Goal: Task Accomplishment & Management: Use online tool/utility

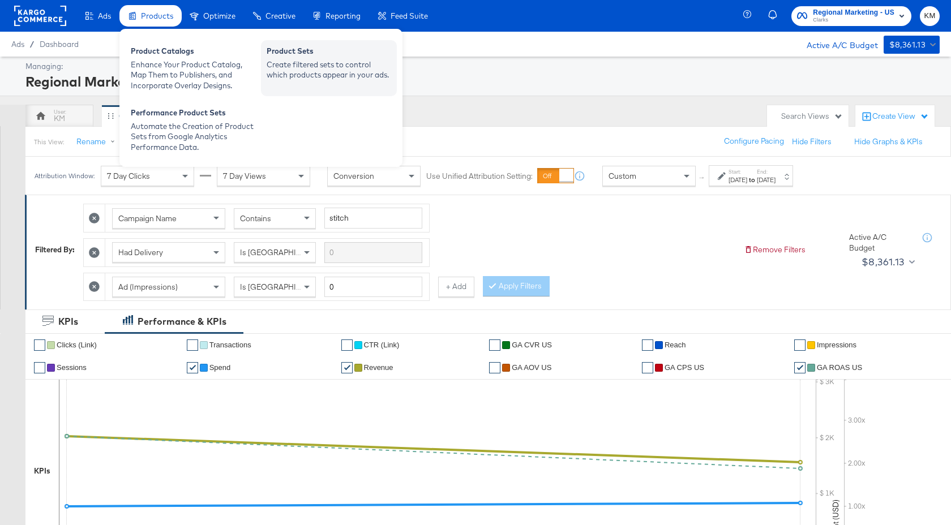
click at [315, 63] on div "Create filtered sets to control which products appear in your ads." at bounding box center [329, 69] width 125 height 21
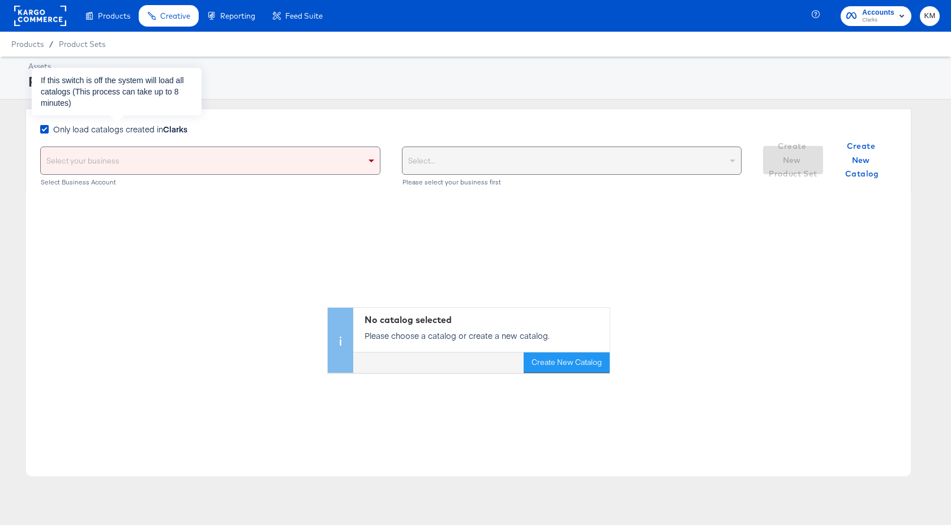
click at [136, 133] on span "Only load catalogs created in Clarks" at bounding box center [120, 128] width 134 height 11
click at [0, 0] on input "Only load catalogs created in Clarks" at bounding box center [0, 0] width 0 height 0
click at [141, 155] on div "Select your business" at bounding box center [210, 160] width 339 height 27
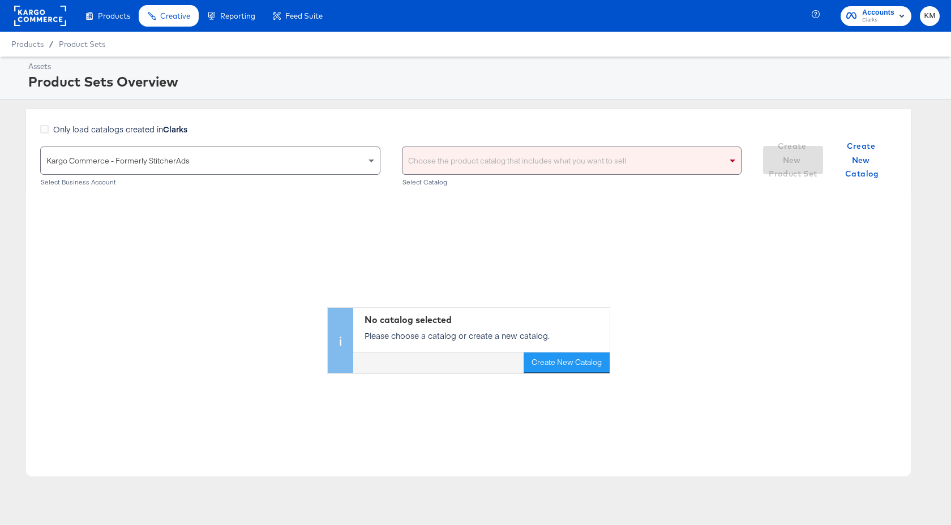
click at [479, 161] on div "Choose the product catalog that includes what you want to sell" at bounding box center [571, 160] width 339 height 27
type input "clarks"
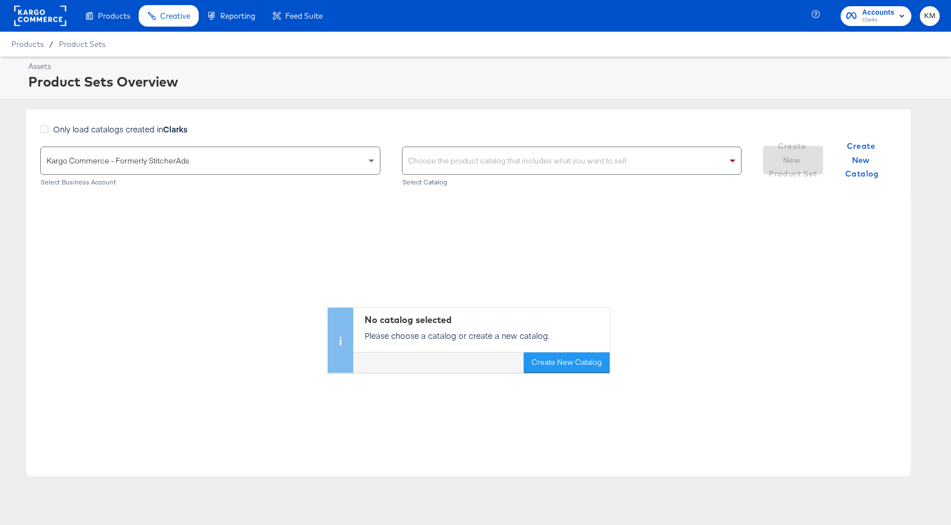
click at [491, 156] on div "Choose the product catalog that includes what you want to sell" at bounding box center [571, 160] width 339 height 27
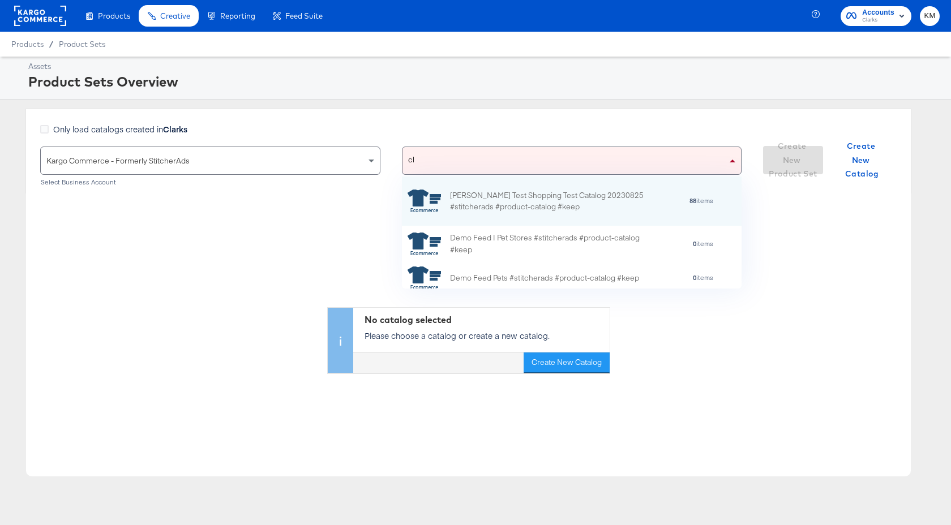
scroll to position [36, 340]
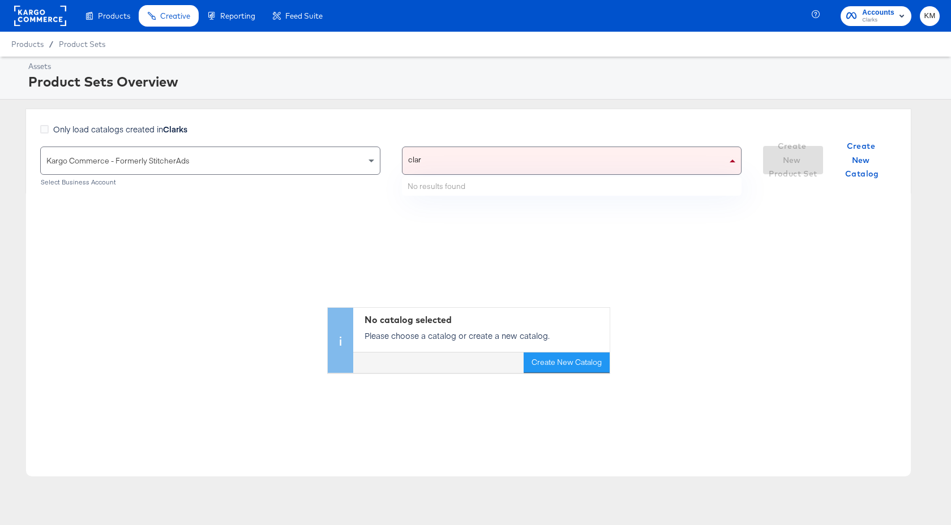
type input "[PERSON_NAME]"
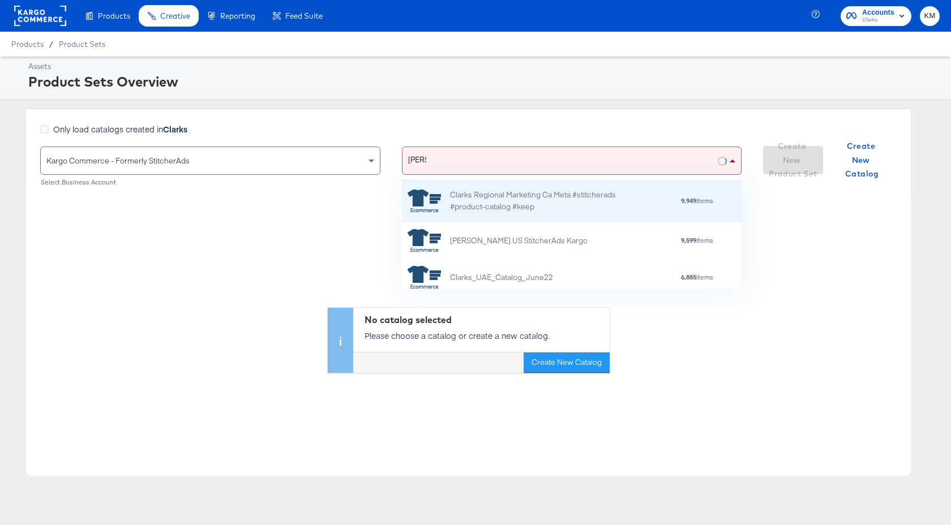
scroll to position [71, 0]
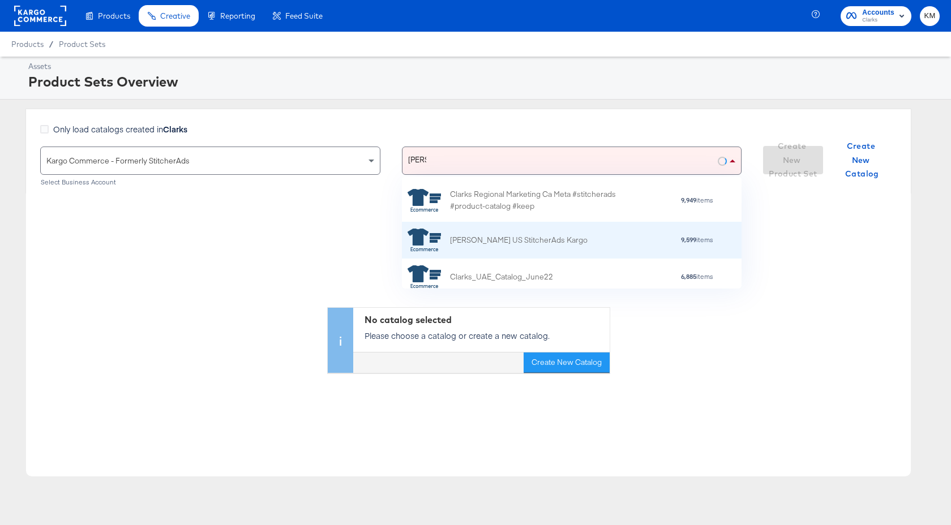
click at [495, 249] on div "[PERSON_NAME] US StitcherAds Kargo" at bounding box center [497, 240] width 180 height 23
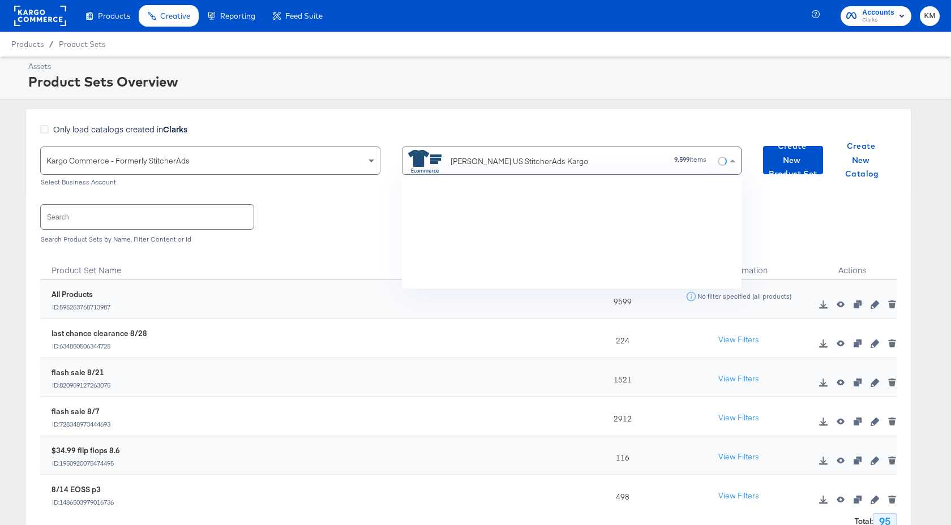
scroll to position [4134, 0]
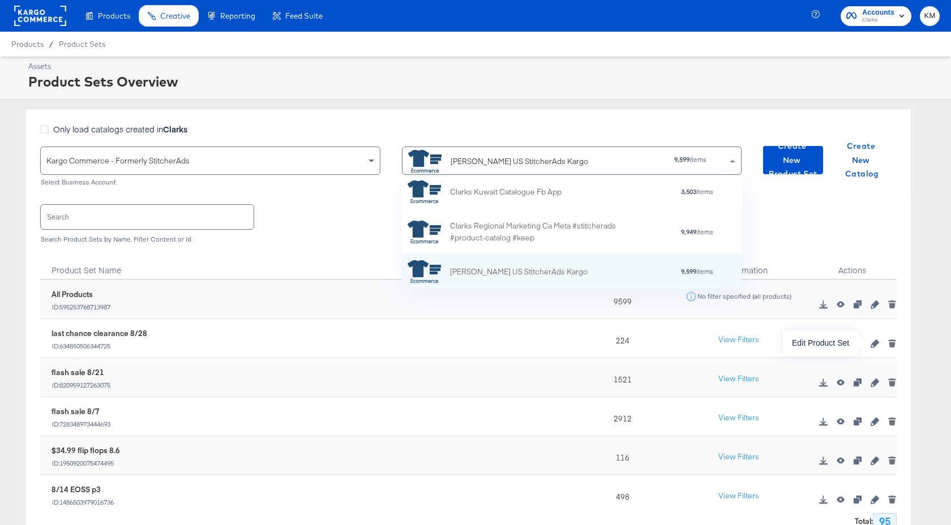
click at [874, 345] on icon "button" at bounding box center [874, 344] width 8 height 8
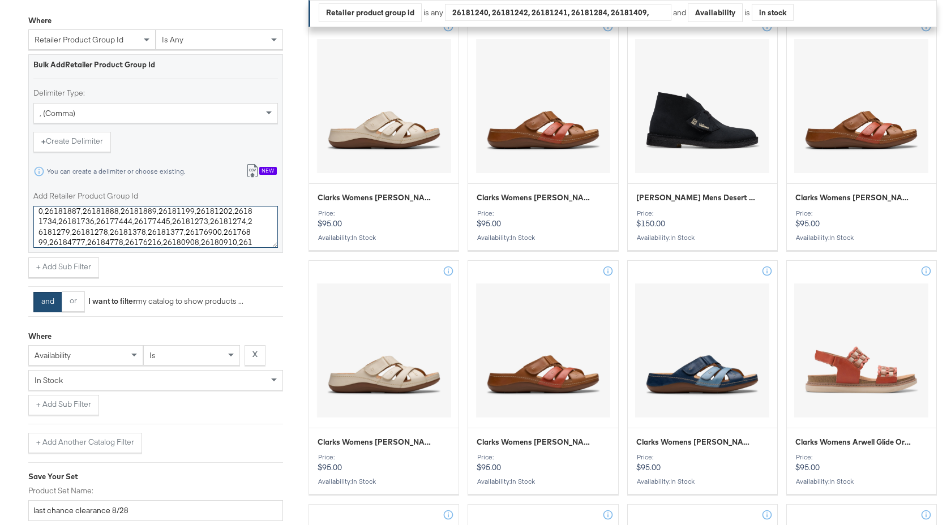
scroll to position [84, 0]
drag, startPoint x: 37, startPoint y: 217, endPoint x: 203, endPoint y: 254, distance: 169.8
click at [203, 254] on div "Bulk Add Retailer Product Group Id Delimiter Type: , (comma) + Create Delimiter…" at bounding box center [155, 155] width 255 height 203
click at [125, 237] on textarea "26181240,26181242,26181241,26181284,26181409,26181411,26181418,26181422,2618142…" at bounding box center [155, 227] width 244 height 42
paste textarea "26181279,26181278,26181336,26172147,26181214,26185405,26185406,26180650,2618099…"
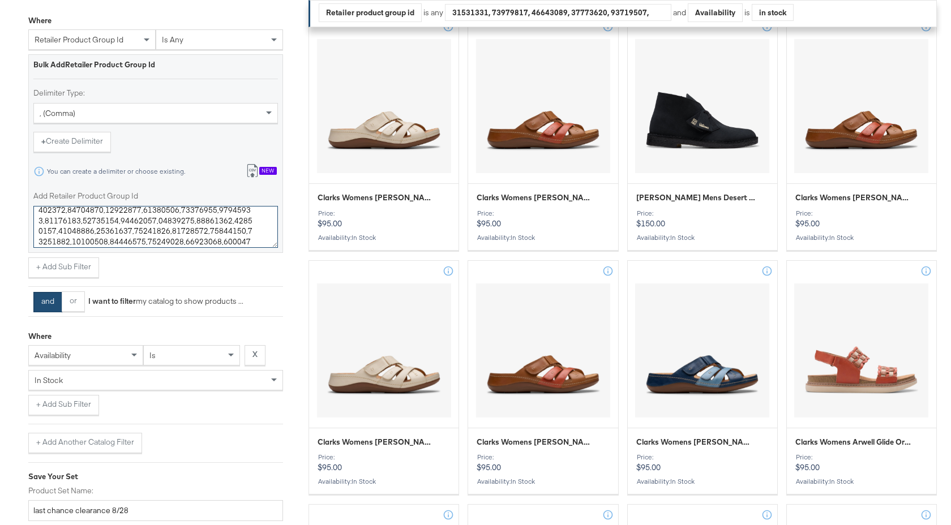
scroll to position [362, 0]
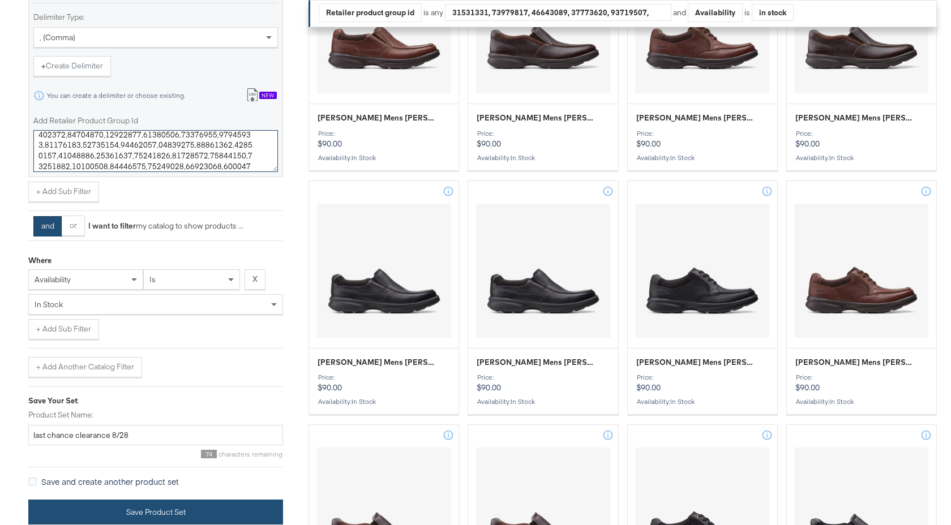
type textarea "26181240,26181242,26181241,26181284,26181409,26181411,26181418,26181422,2618142…"
click at [191, 513] on button "Save Product Set" at bounding box center [155, 512] width 255 height 25
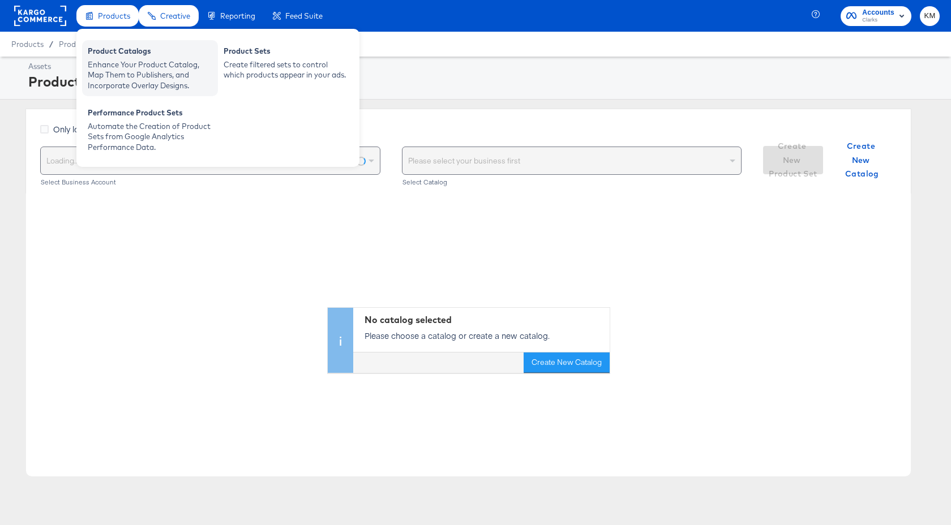
click at [120, 66] on div "Enhance Your Product Catalog, Map Them to Publishers, and Incorporate Overlay D…" at bounding box center [150, 75] width 125 height 32
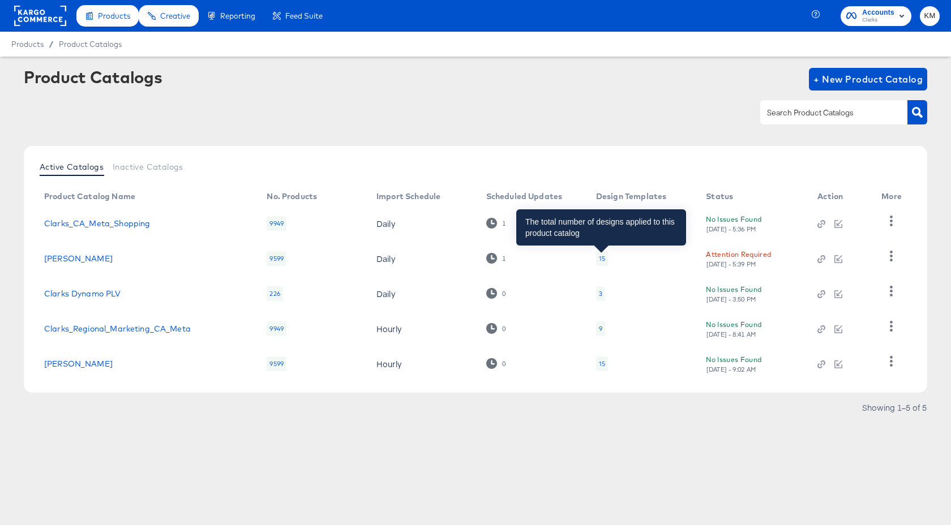
click at [603, 259] on div "15" at bounding box center [602, 258] width 6 height 9
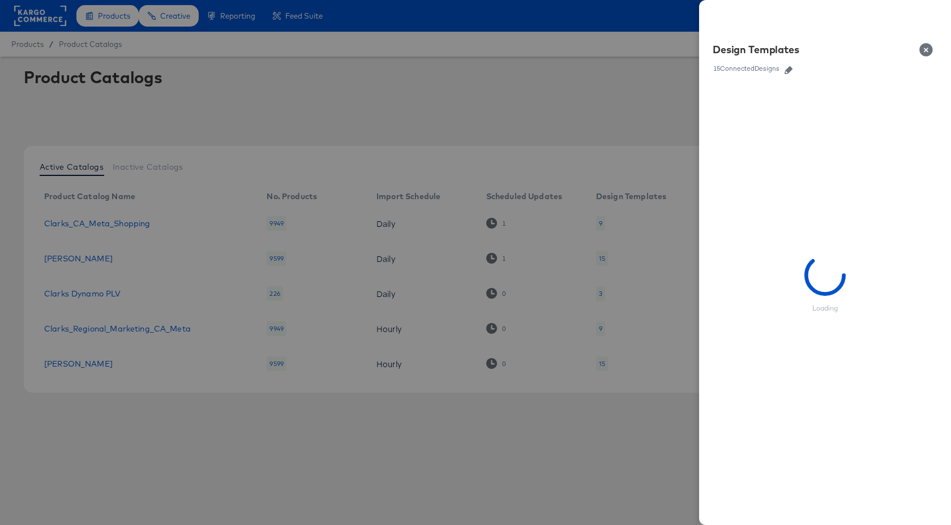
click at [791, 69] on icon "button" at bounding box center [788, 70] width 8 height 8
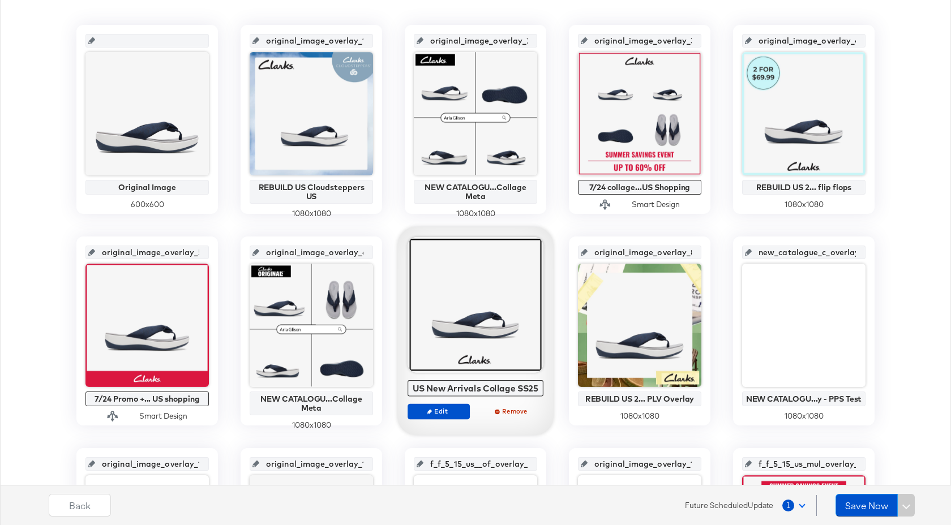
scroll to position [281, 0]
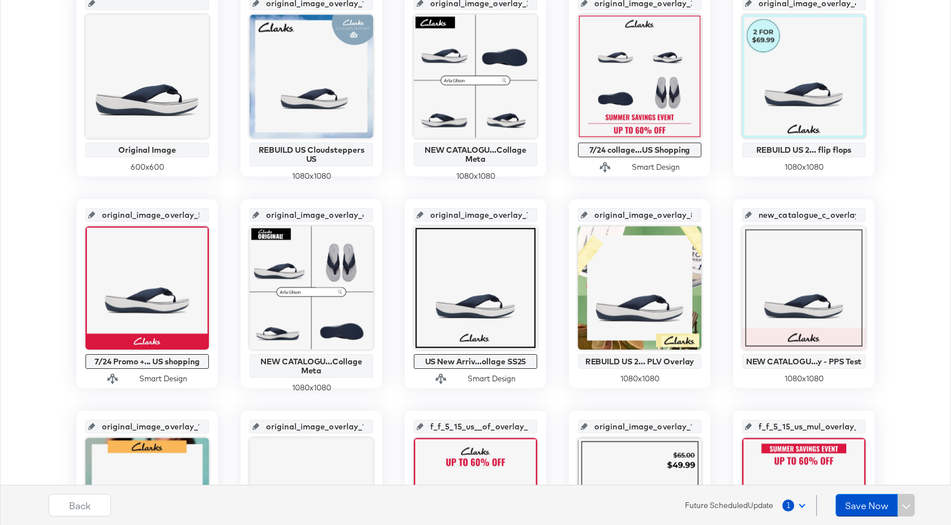
click at [800, 506] on span at bounding box center [802, 504] width 6 height 6
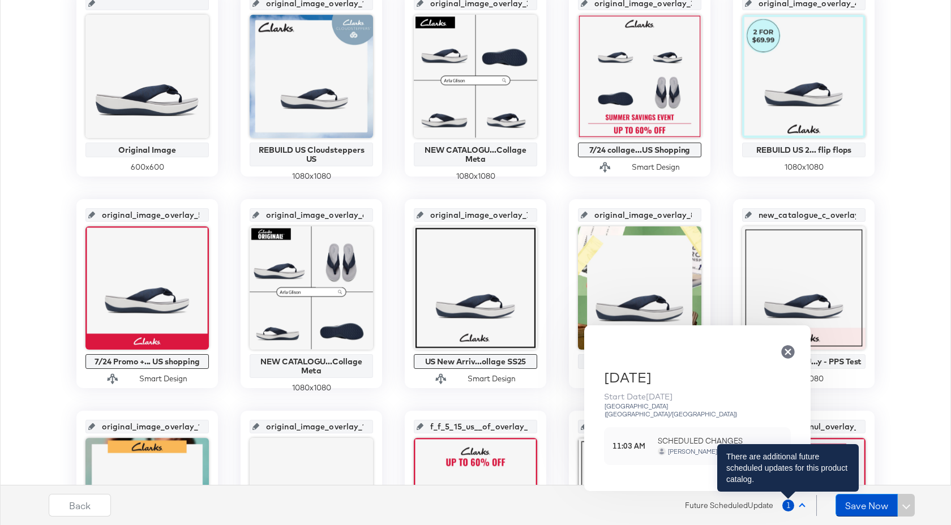
click at [787, 505] on span "1" at bounding box center [788, 506] width 12 height 12
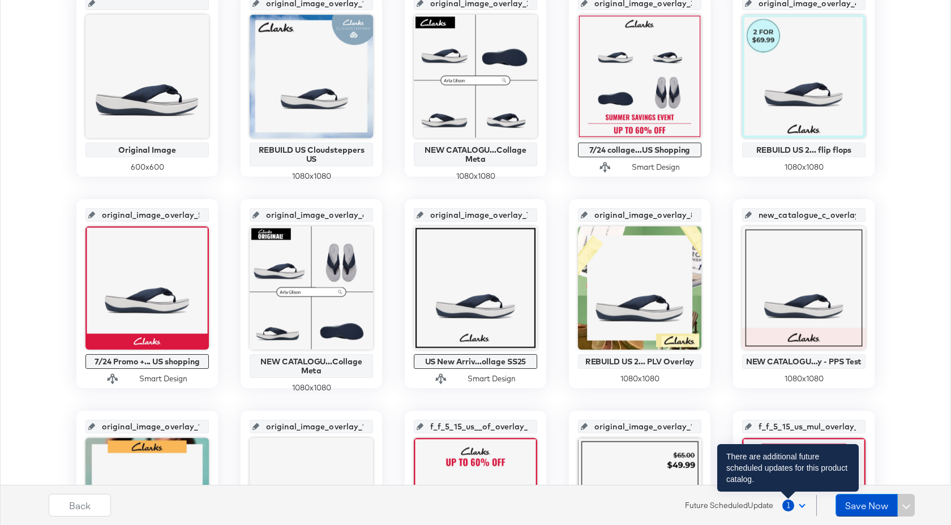
click at [787, 505] on span "1" at bounding box center [788, 506] width 12 height 12
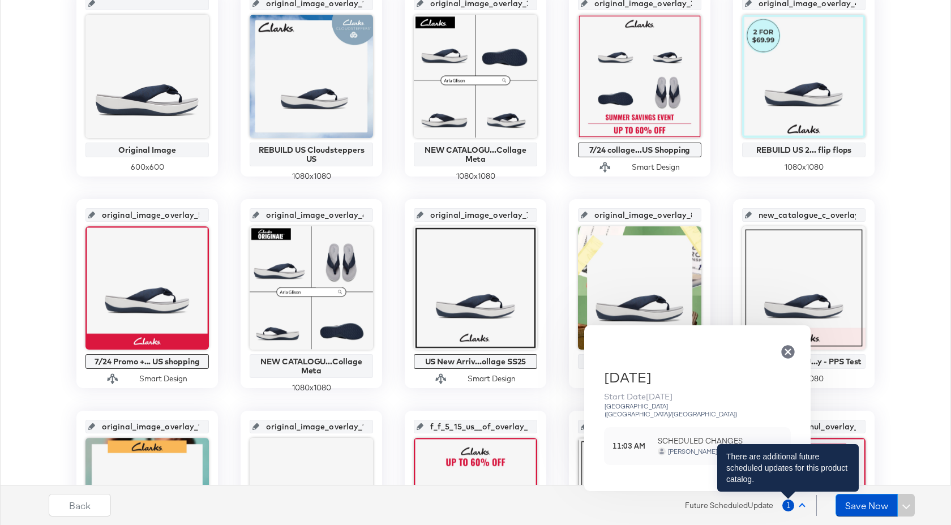
click at [787, 505] on span "1" at bounding box center [788, 506] width 12 height 12
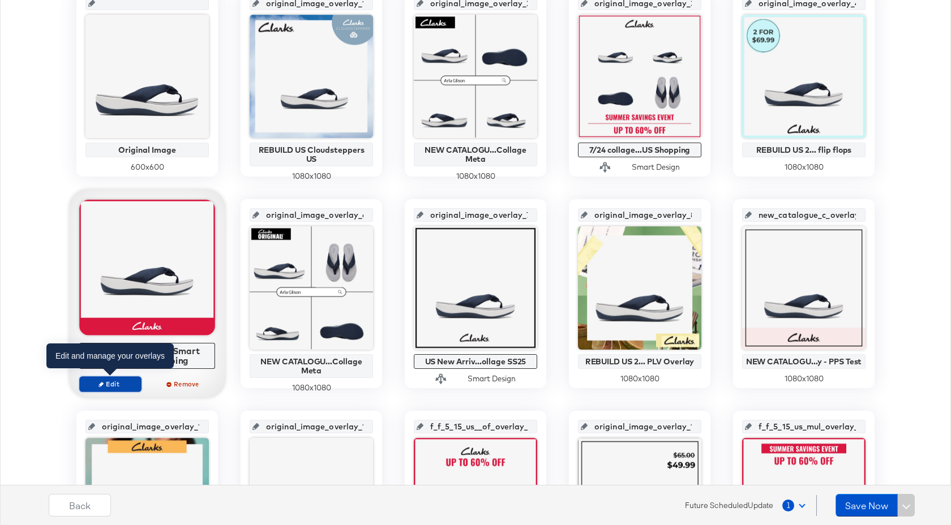
click at [120, 385] on span "Edit" at bounding box center [110, 384] width 52 height 8
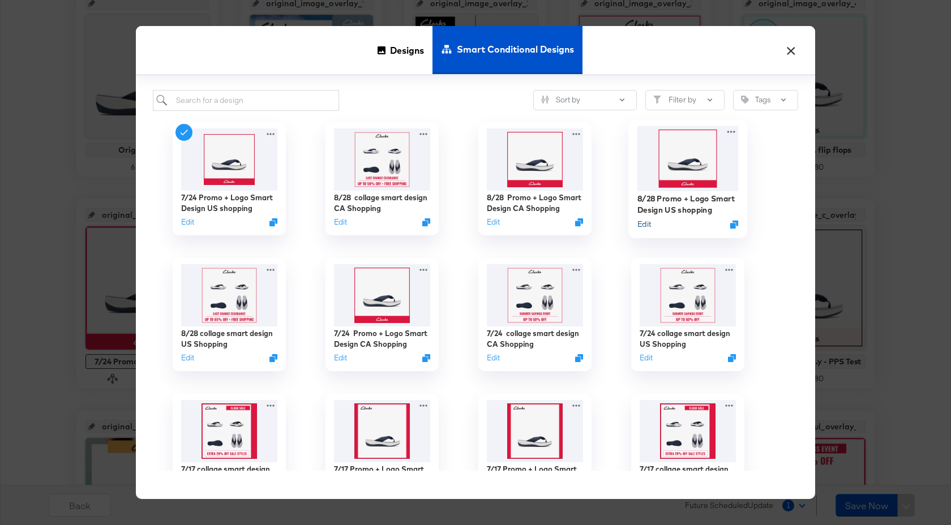
click at [639, 226] on button "Edit" at bounding box center [644, 224] width 14 height 11
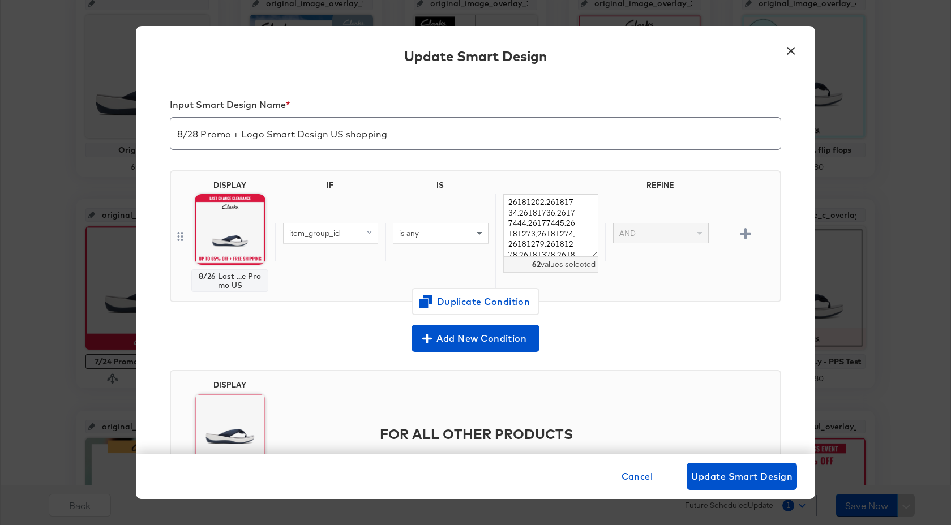
scroll to position [315, 0]
click at [563, 250] on textarea "26181240,26181242,26181241,26181284,26181409,26181411,26181418,26181422,2618142…" at bounding box center [550, 225] width 95 height 63
paste textarea "26181279,26181278,26181336,26172147,26181214,26185405,26185406,26180650,2618099…"
type textarea "26181240,26181242,26181241,26181284,26181409,26181411,26181418,26181422,2618142…"
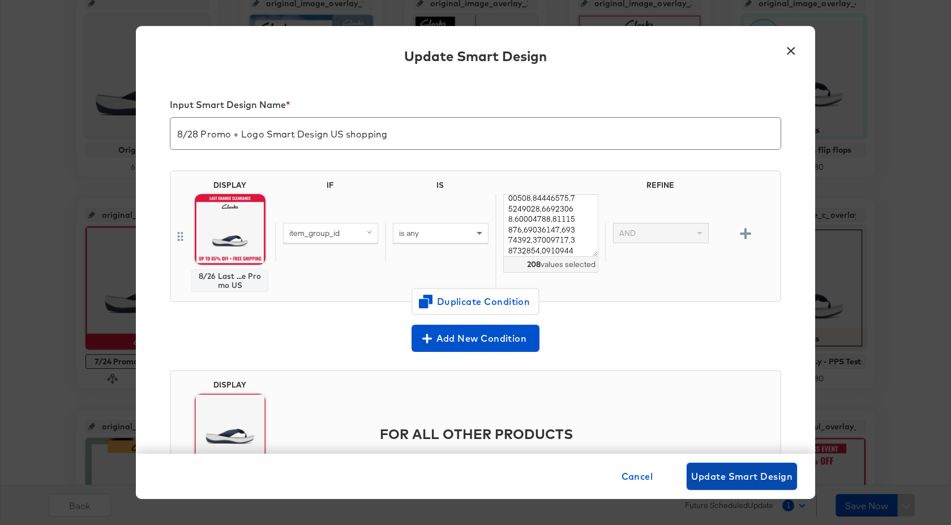
click at [726, 473] on span "Update Smart Design" at bounding box center [741, 477] width 101 height 16
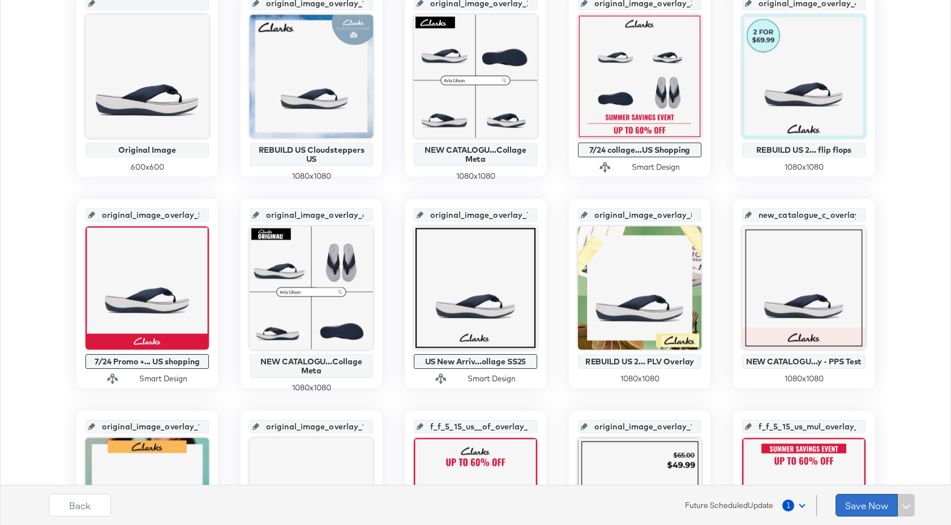
click at [859, 509] on button "Save Now" at bounding box center [866, 505] width 62 height 23
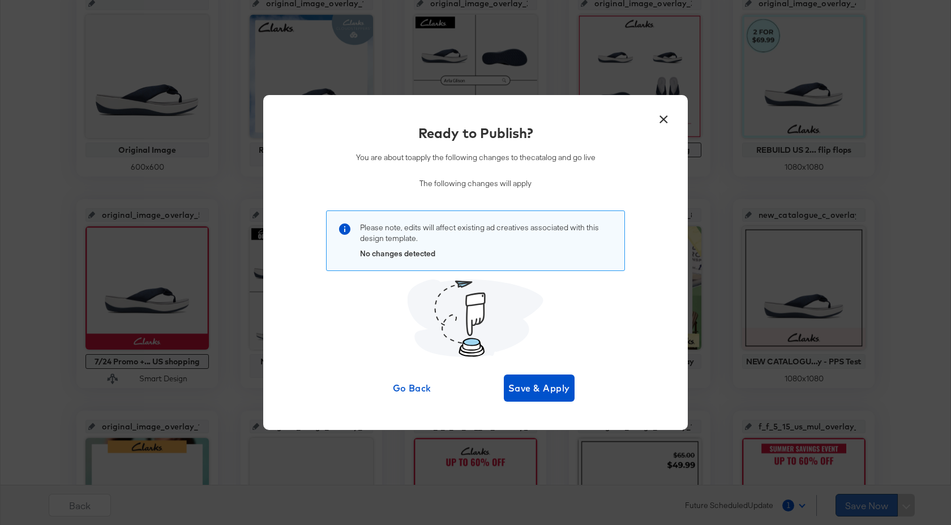
scroll to position [0, 0]
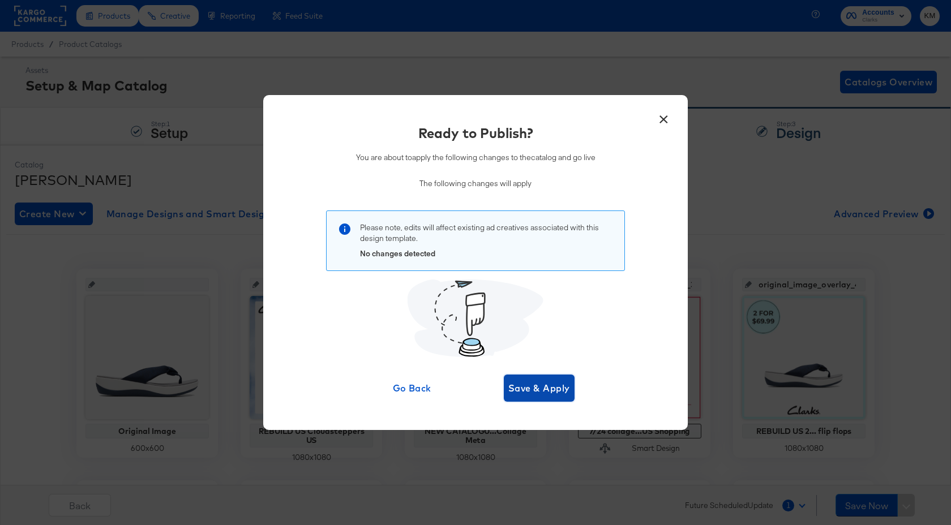
click at [556, 392] on span "Save & Apply" at bounding box center [539, 388] width 62 height 16
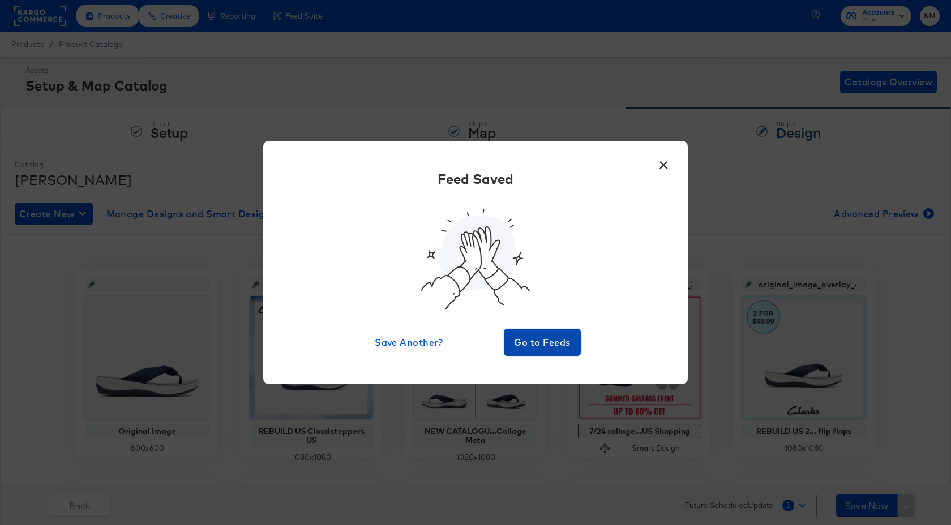
click at [551, 337] on span "Go to Feeds" at bounding box center [542, 342] width 68 height 16
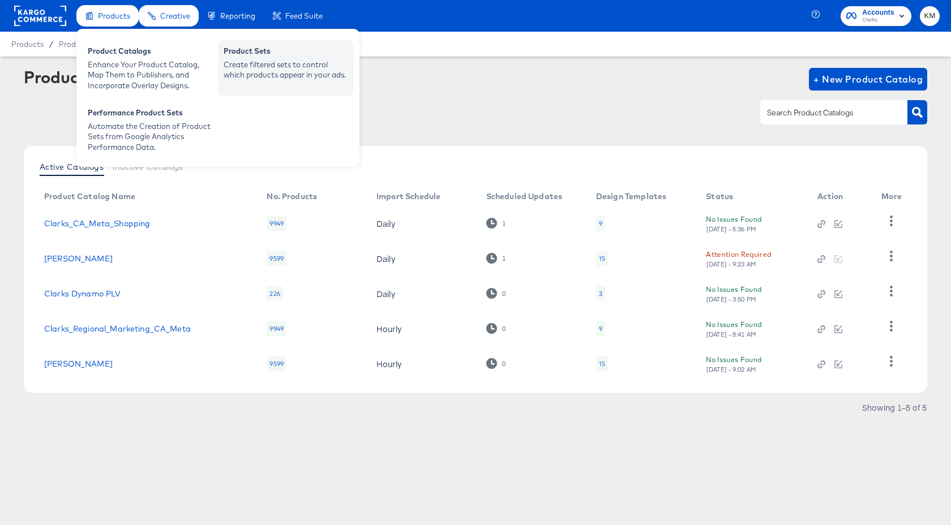
click at [254, 60] on div "Create filtered sets to control which products appear in your ads." at bounding box center [286, 69] width 125 height 21
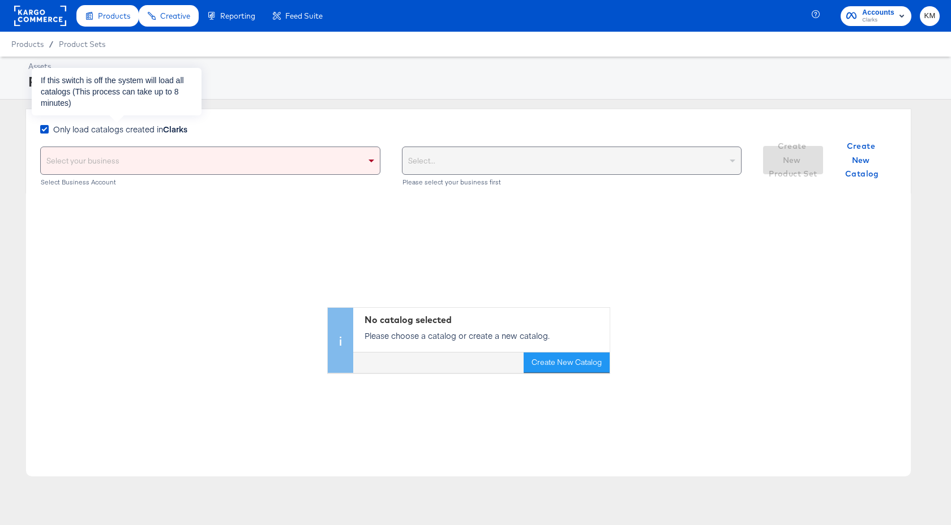
click at [153, 132] on span "Only load catalogs created in Clarks" at bounding box center [120, 128] width 134 height 11
click at [0, 0] on input "Only load catalogs created in Clarks" at bounding box center [0, 0] width 0 height 0
click at [173, 167] on div "Select your business" at bounding box center [210, 160] width 339 height 27
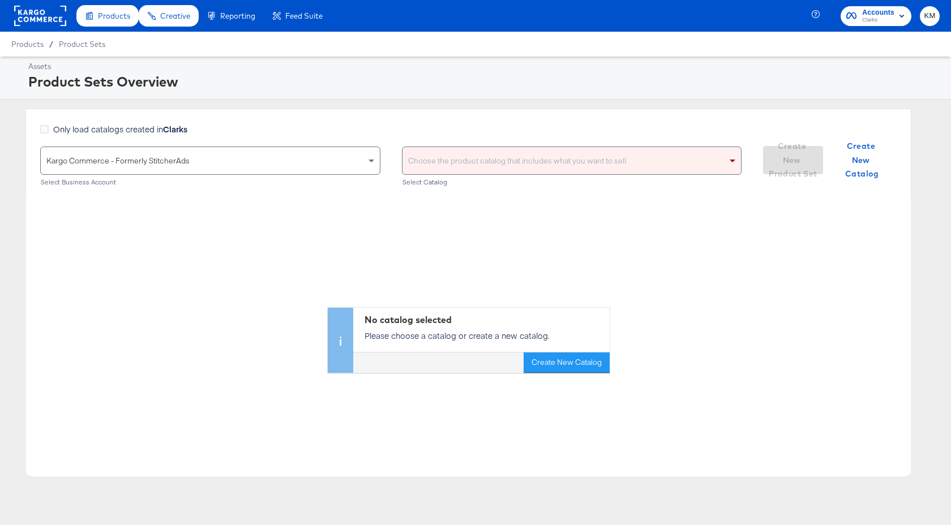
click at [484, 162] on div "Choose the product catalog that includes what you want to sell" at bounding box center [571, 160] width 339 height 27
type input "clarks"
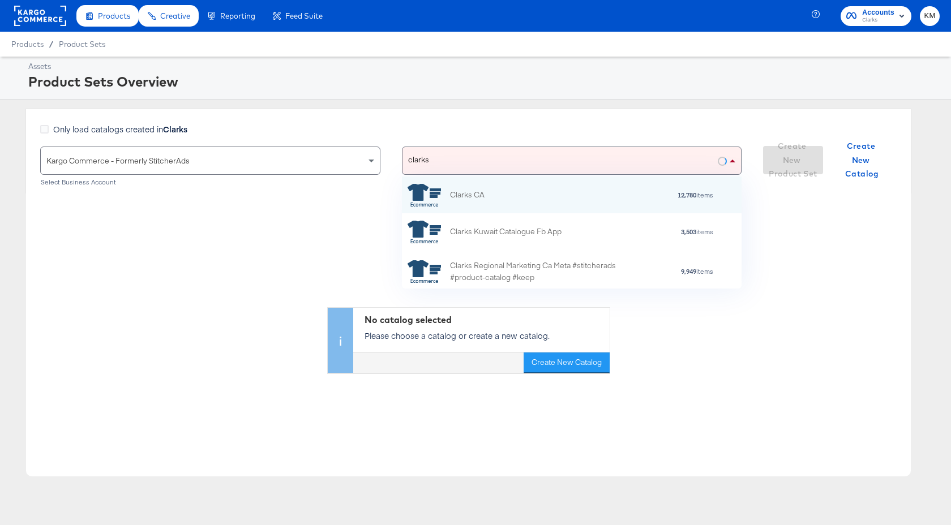
scroll to position [112, 340]
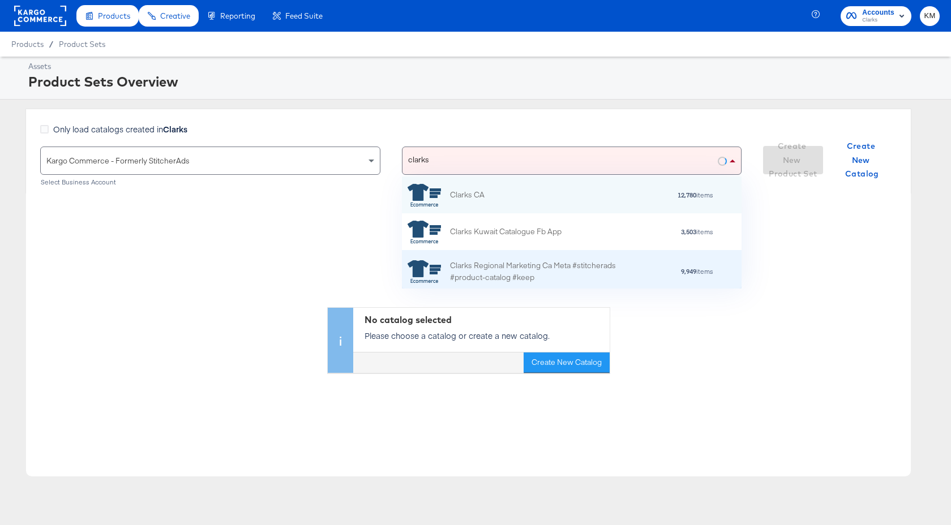
click at [495, 254] on div "Clarks Regional Marketing Ca Meta #stitcherads #product-catalog #keep 9,949 ite…" at bounding box center [572, 271] width 340 height 43
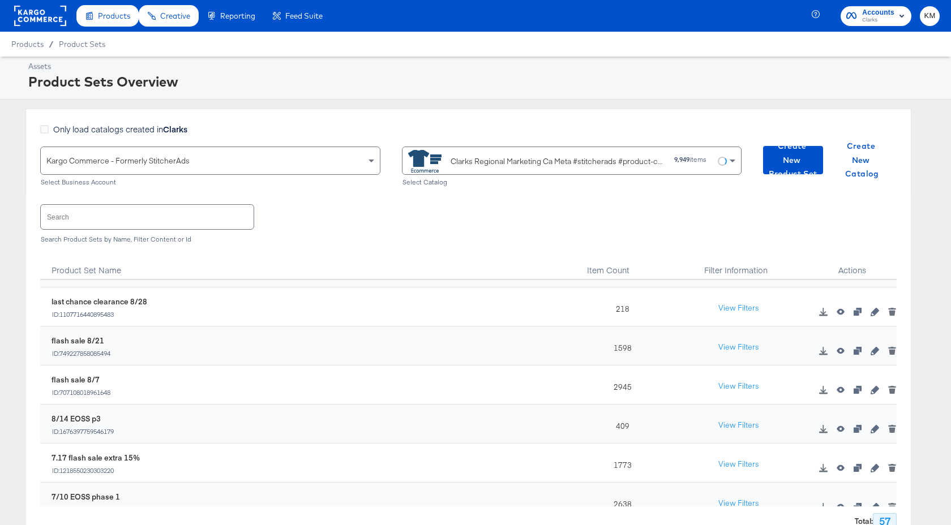
scroll to position [31, 0]
click at [876, 431] on icon "button" at bounding box center [874, 430] width 8 height 8
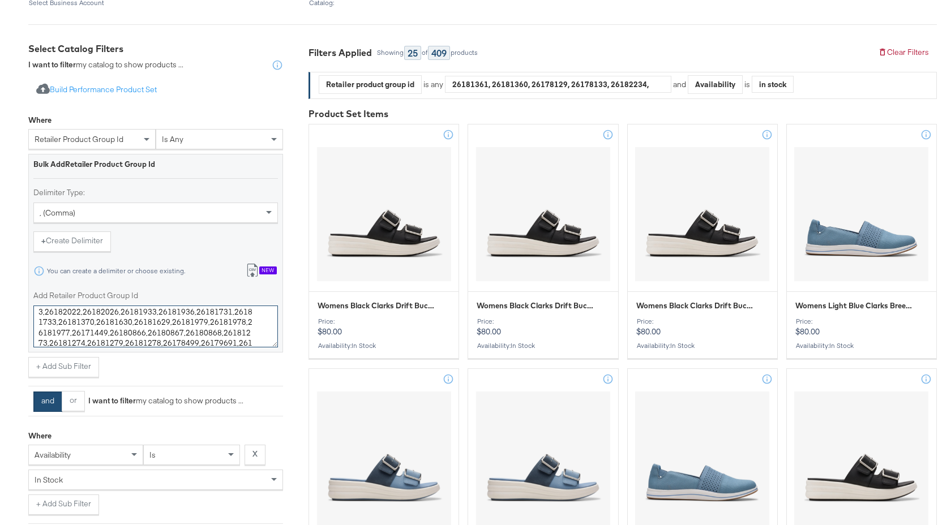
scroll to position [115, 0]
drag, startPoint x: 38, startPoint y: 317, endPoint x: 253, endPoint y: 360, distance: 218.8
click at [253, 360] on div "Where retailer product group id is any Bulk Add Retailer Product Group Id Delim…" at bounding box center [155, 243] width 255 height 268
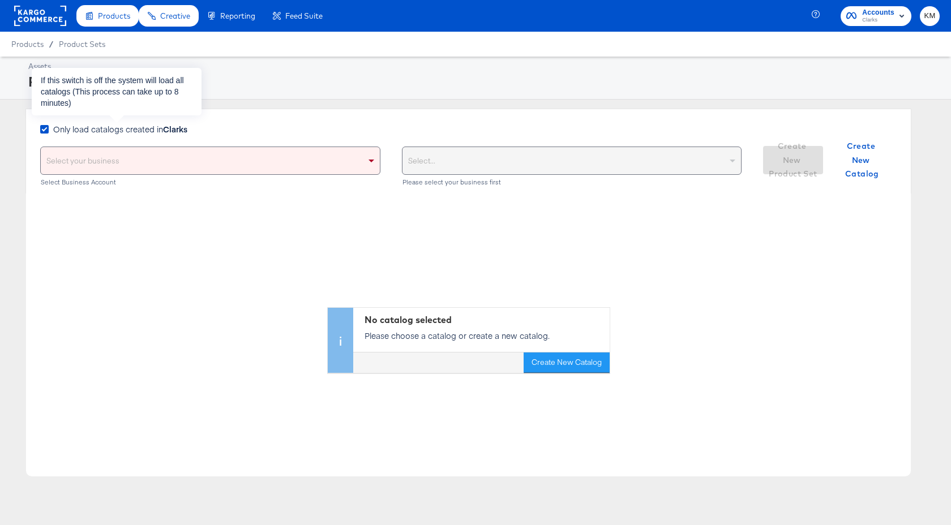
click at [177, 128] on strong "Clarks" at bounding box center [175, 128] width 24 height 11
click at [0, 0] on input "Only load catalogs created in Clarks" at bounding box center [0, 0] width 0 height 0
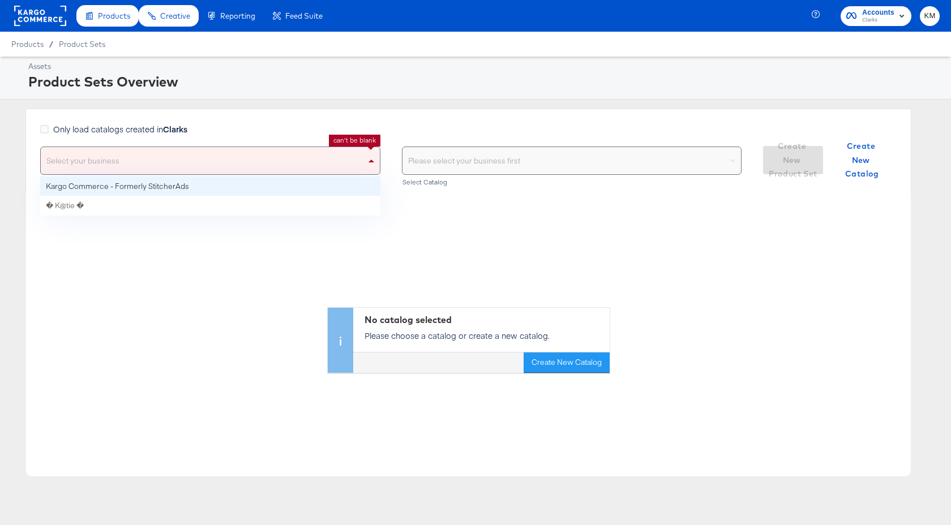
click at [201, 158] on div "Select your business" at bounding box center [210, 160] width 339 height 27
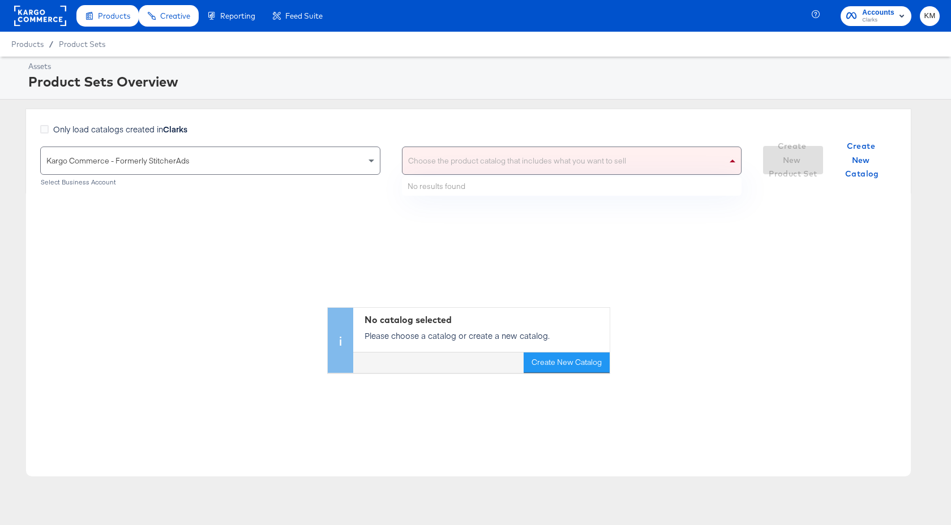
click at [447, 156] on div "Choose the product catalog that includes what you want to sell" at bounding box center [571, 160] width 339 height 27
type input "clarks"
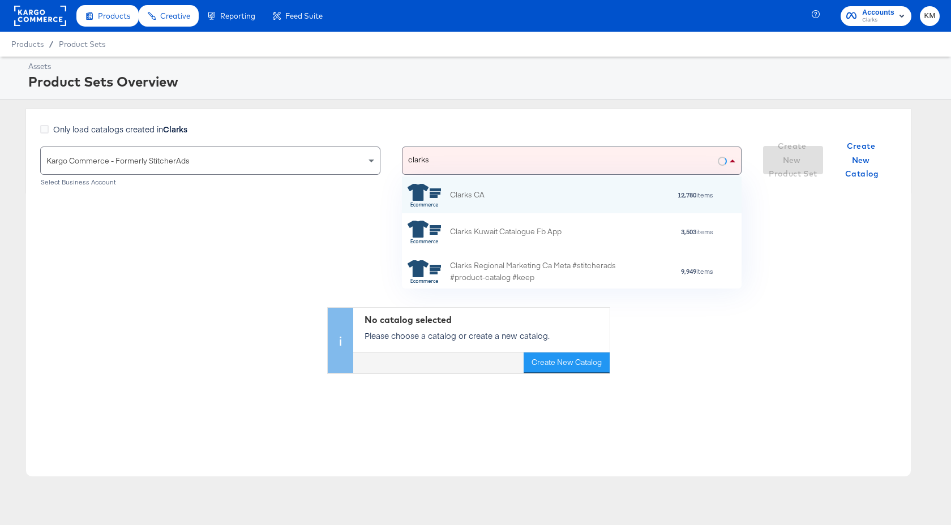
scroll to position [112, 340]
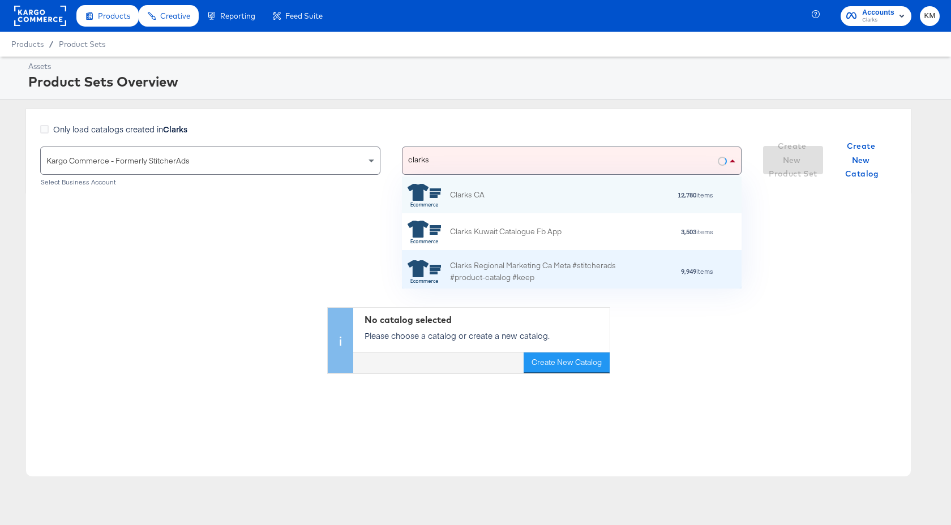
click at [529, 257] on div "Clarks Regional Marketing Ca Meta #stitcherads #product-catalog #keep 9,949 ite…" at bounding box center [572, 271] width 340 height 43
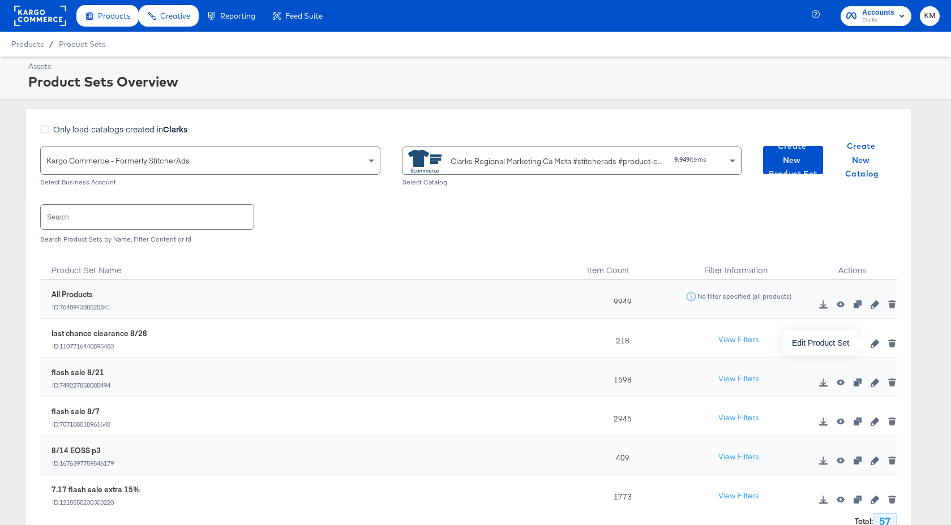
click at [872, 344] on icon "button" at bounding box center [874, 344] width 8 height 8
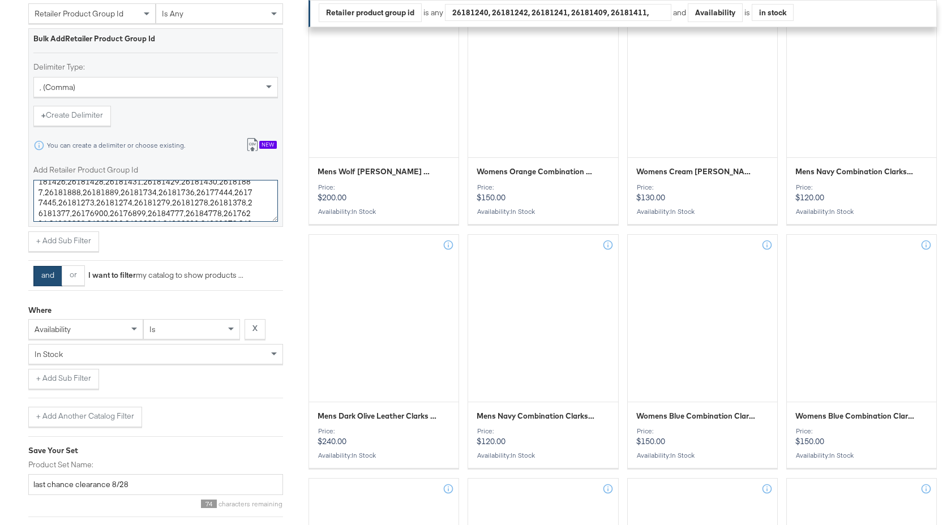
scroll to position [74, 0]
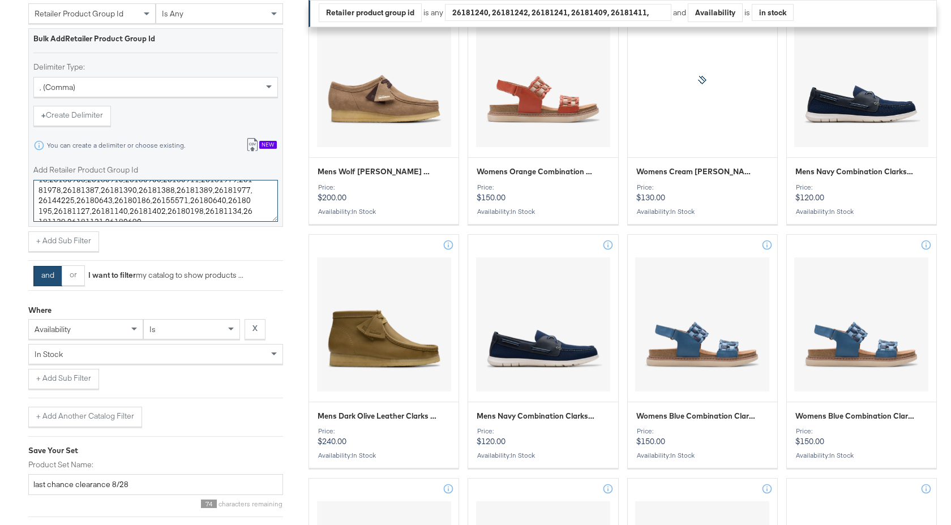
drag, startPoint x: 38, startPoint y: 191, endPoint x: 232, endPoint y: 222, distance: 195.9
click at [232, 222] on div "Bulk Add Retailer Product Group Id Delimiter Type: , (comma) + Create Delimiter…" at bounding box center [155, 127] width 255 height 198
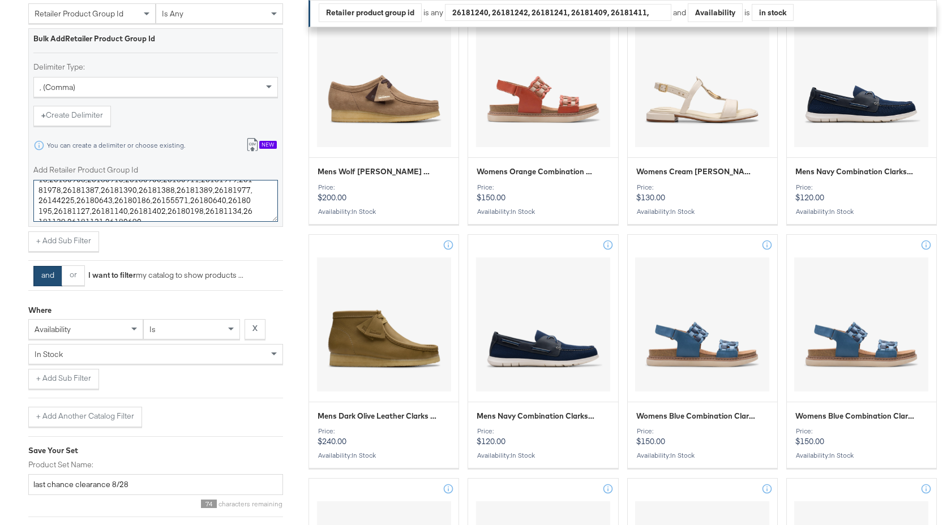
click at [218, 214] on textarea "26181240,26181242,26181241,26181409,26181411,26181418,26181422,26181420,2618141…" at bounding box center [155, 201] width 244 height 42
paste textarea "26181361,26181360,26178129,26178133,26182234,26181897,26181894,26181898,2618189…"
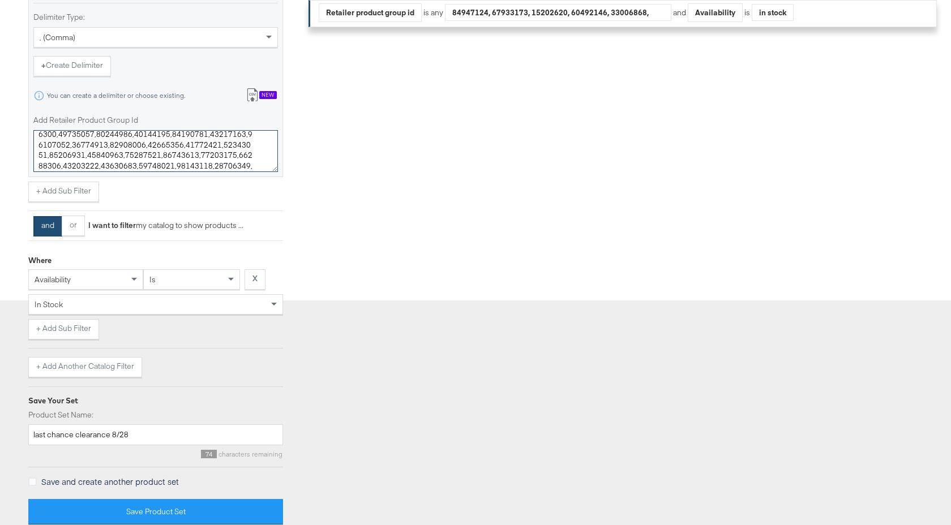
scroll to position [400, 0]
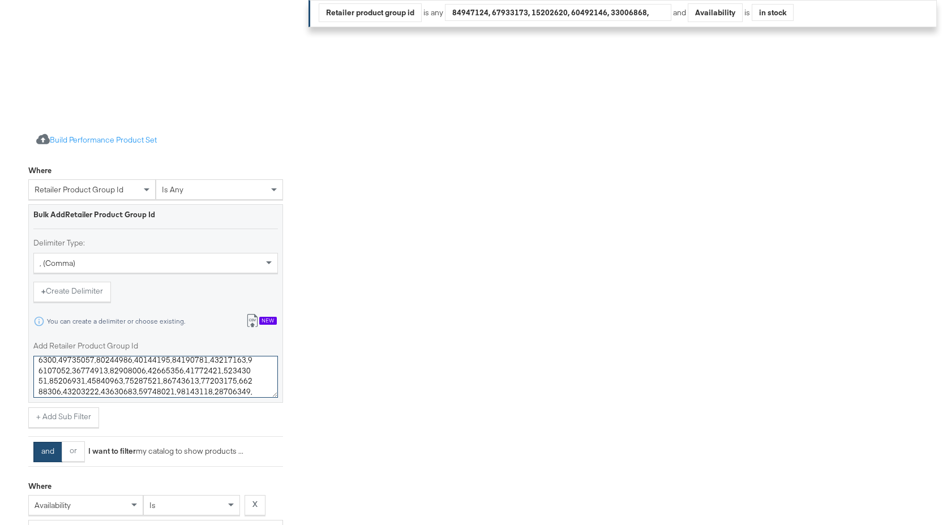
type textarea "26181240,26181242,26181241,26181409,26181411,26181418,26181422,26181420,2618141…"
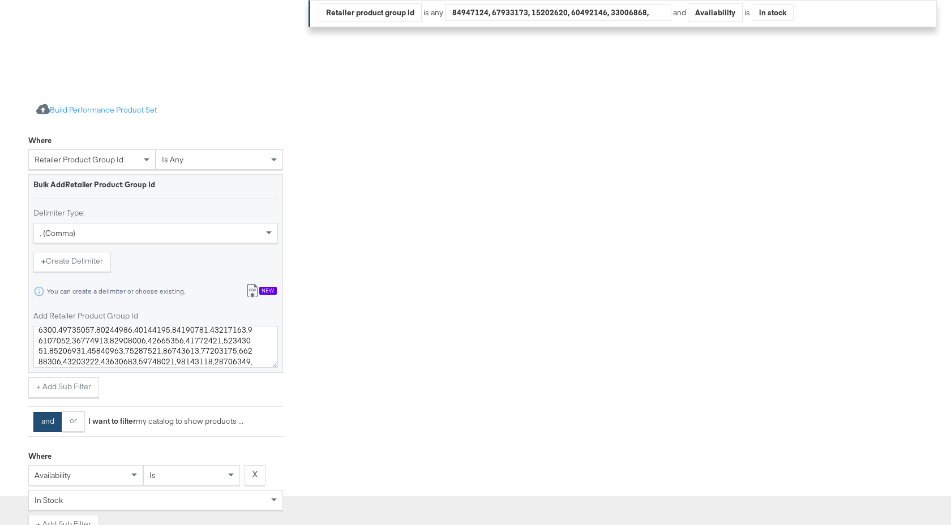
click at [209, 486] on div "is" at bounding box center [191, 475] width 97 height 20
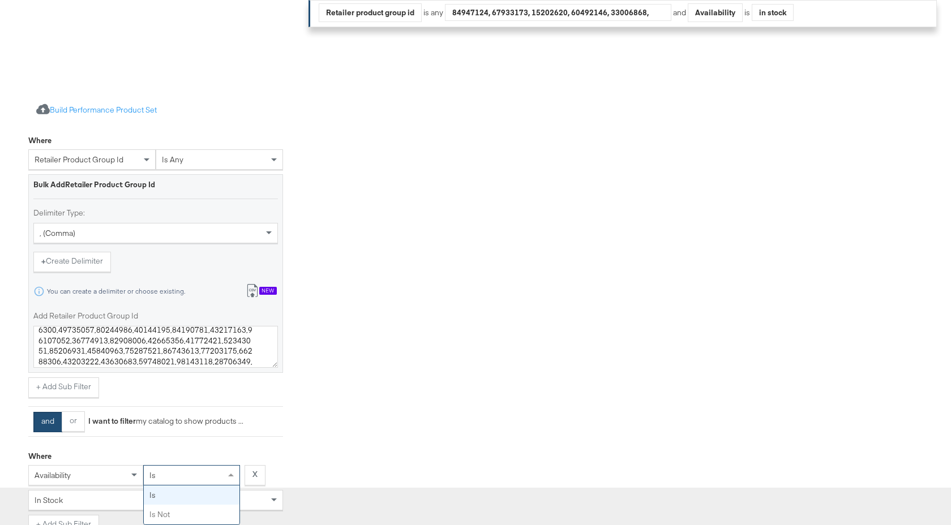
click at [213, 404] on div "Where retailer product group id is any Bulk Add Retailer Product Group Id Delim…" at bounding box center [155, 351] width 255 height 443
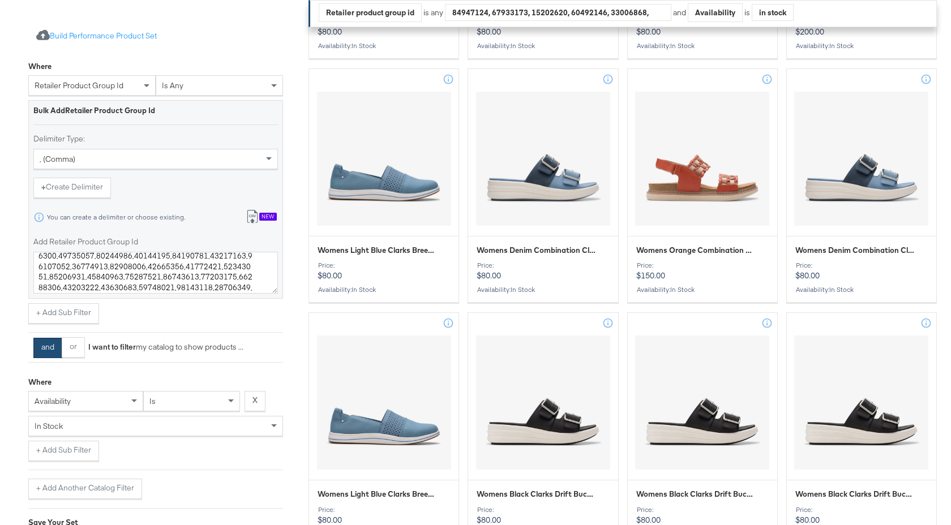
scroll to position [616, 0]
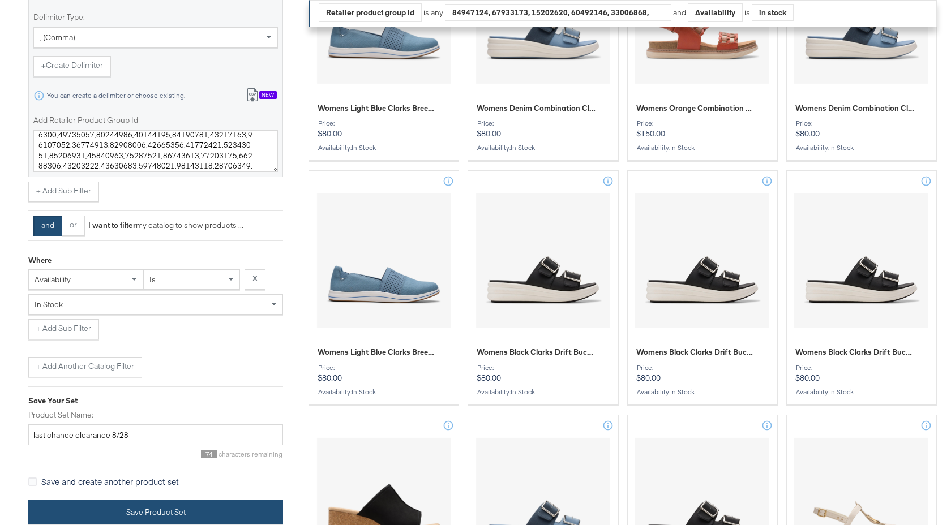
click at [181, 508] on button "Save Product Set" at bounding box center [155, 512] width 255 height 25
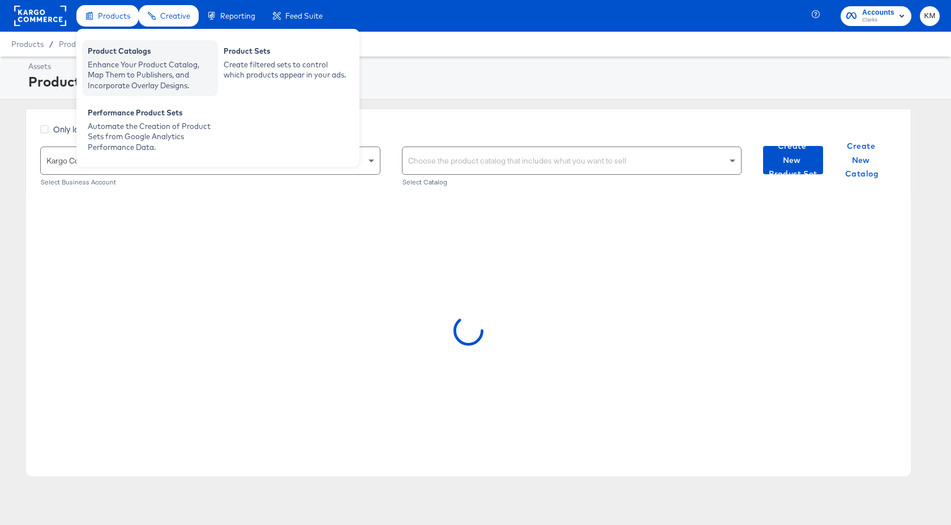
click at [144, 71] on div "Enhance Your Product Catalog, Map Them to Publishers, and Incorporate Overlay D…" at bounding box center [150, 75] width 125 height 32
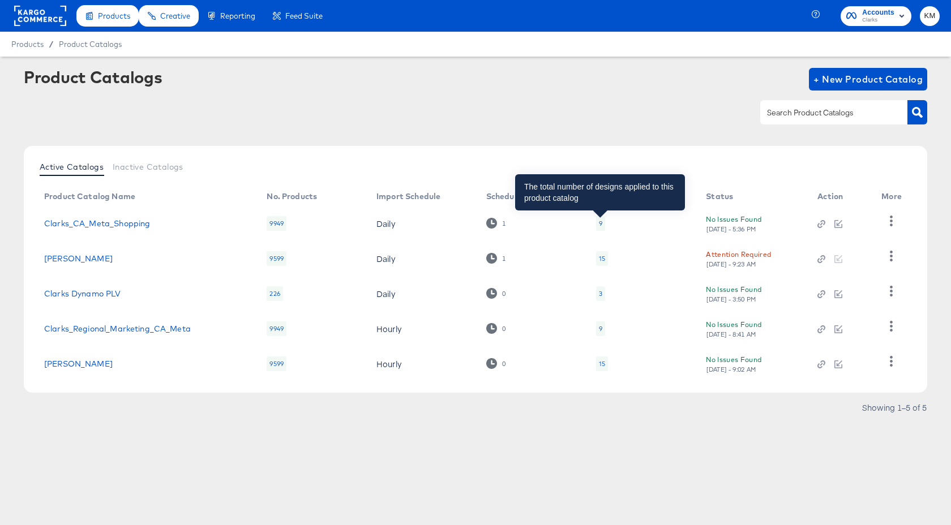
click at [600, 221] on div "9" at bounding box center [600, 223] width 3 height 9
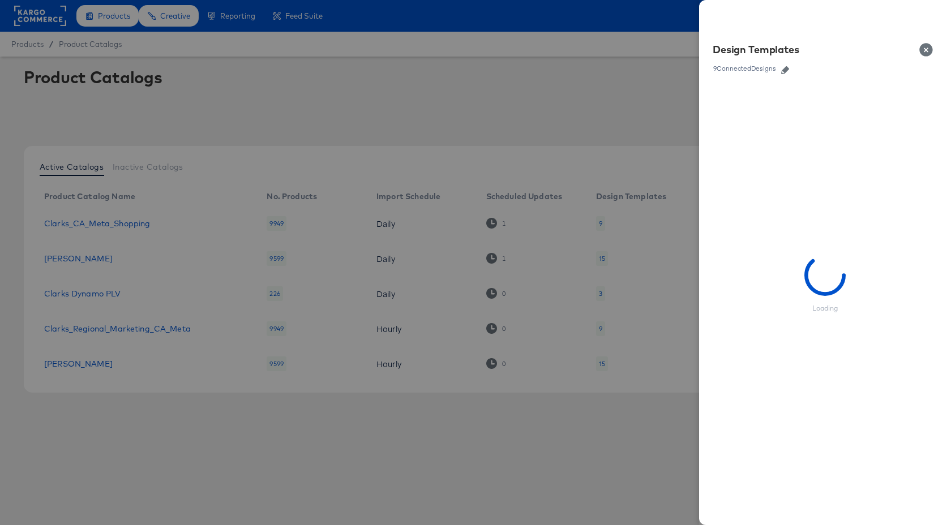
click at [787, 71] on icon "button" at bounding box center [785, 70] width 8 height 8
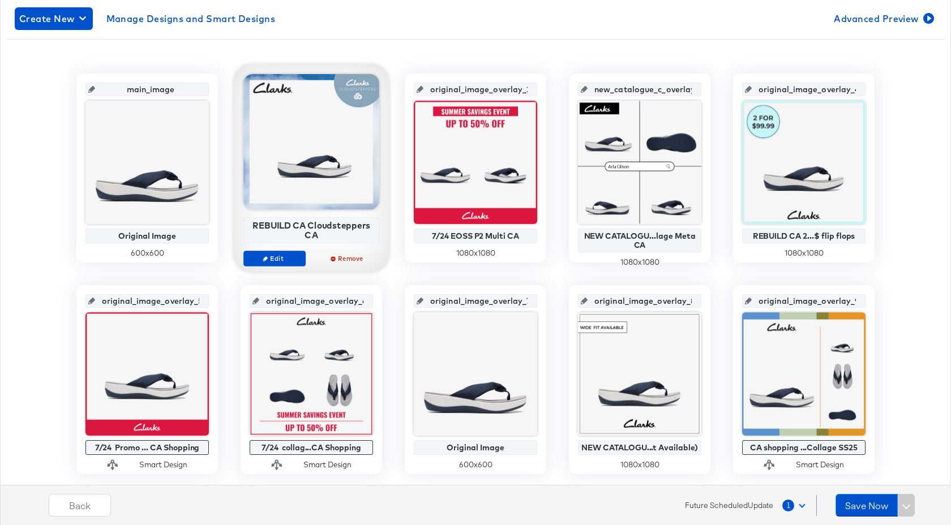
scroll to position [250, 0]
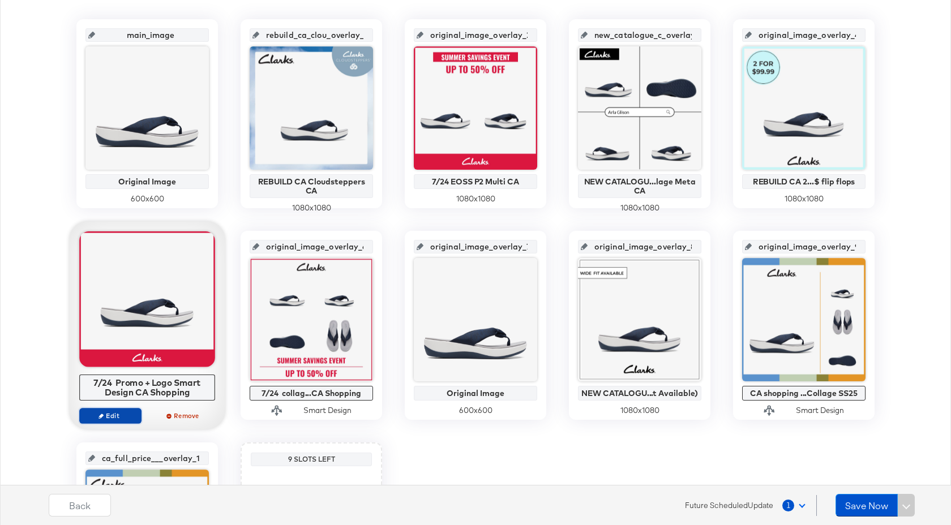
click at [129, 416] on span "Edit" at bounding box center [110, 415] width 52 height 8
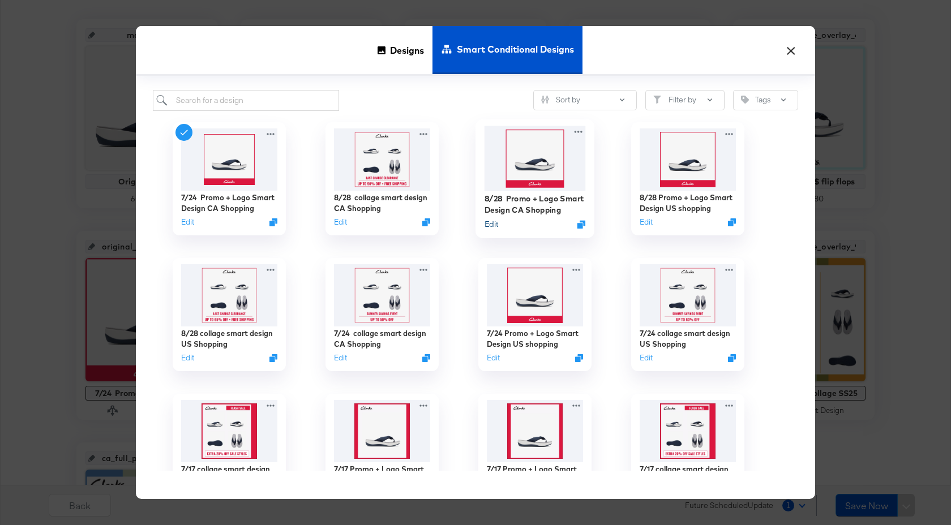
click at [492, 227] on button "Edit" at bounding box center [491, 224] width 14 height 11
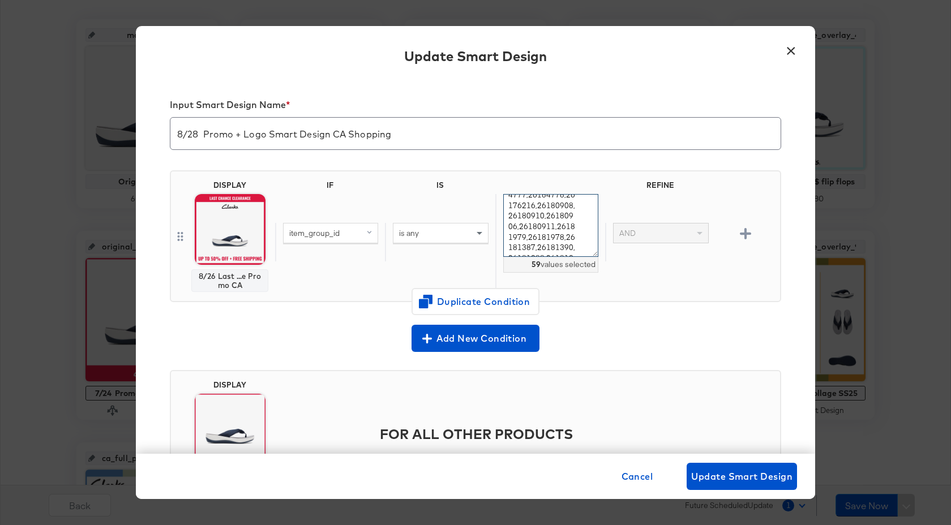
drag, startPoint x: 508, startPoint y: 203, endPoint x: 577, endPoint y: 263, distance: 91.4
click at [577, 264] on div "26181240,26181242,26181241,26181409,26181411,26181418,26181422,26181420,2618141…" at bounding box center [550, 233] width 95 height 78
click at [529, 215] on textarea "26181240,26181242,26181241,26181409,26181411,26181418,26181422,26181420,2618141…" at bounding box center [550, 225] width 95 height 63
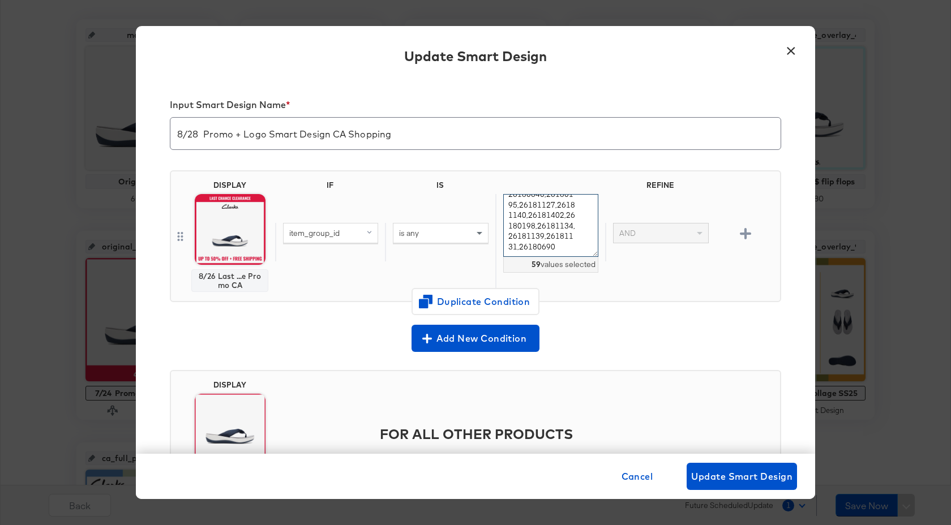
drag, startPoint x: 519, startPoint y: 222, endPoint x: 582, endPoint y: 264, distance: 75.2
click at [582, 264] on div "26181240,26181242,26181241,26181409,26181411,26181418,26181422,26181420,2618141…" at bounding box center [550, 233] width 95 height 78
click at [518, 248] on textarea "26181240,26181242,26181241,26181409,26181411,26181418,26181422,26181420,2618141…" at bounding box center [550, 225] width 95 height 63
paste textarea "26181361,26181360,26178129,26178133,26182234,26181897,26181894,26181898,2618189…"
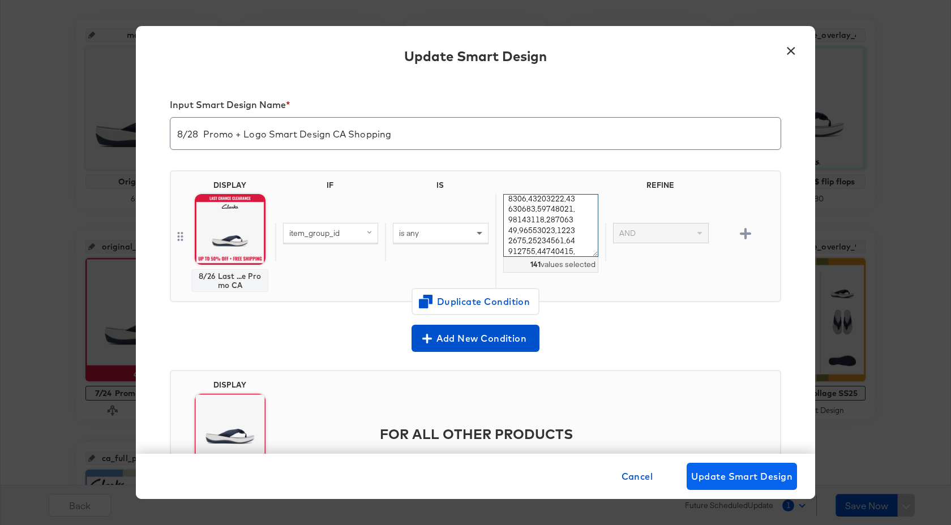
type textarea "26181240,26181242,26181241,26181409,26181411,26181418,26181422,26181420,2618141…"
click at [736, 471] on span "Update Smart Design" at bounding box center [741, 477] width 101 height 16
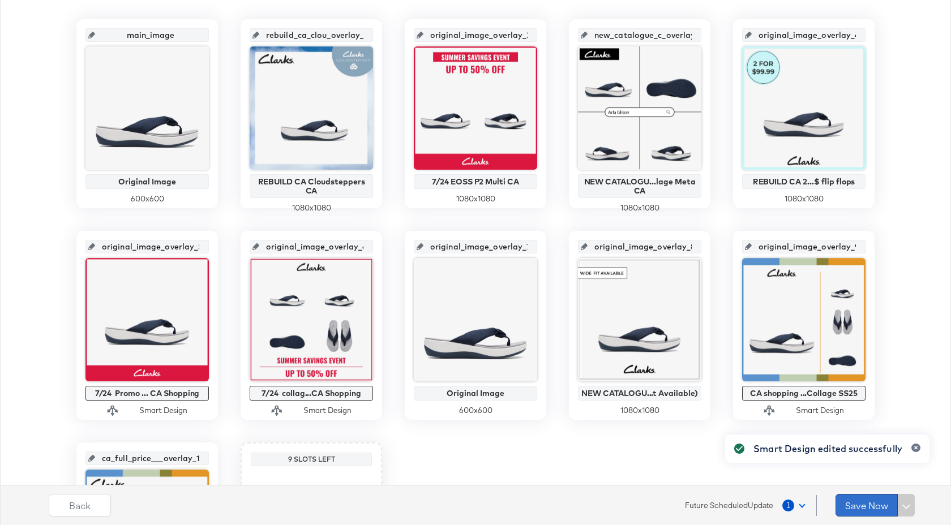
click at [852, 501] on button "Save Now" at bounding box center [866, 505] width 62 height 23
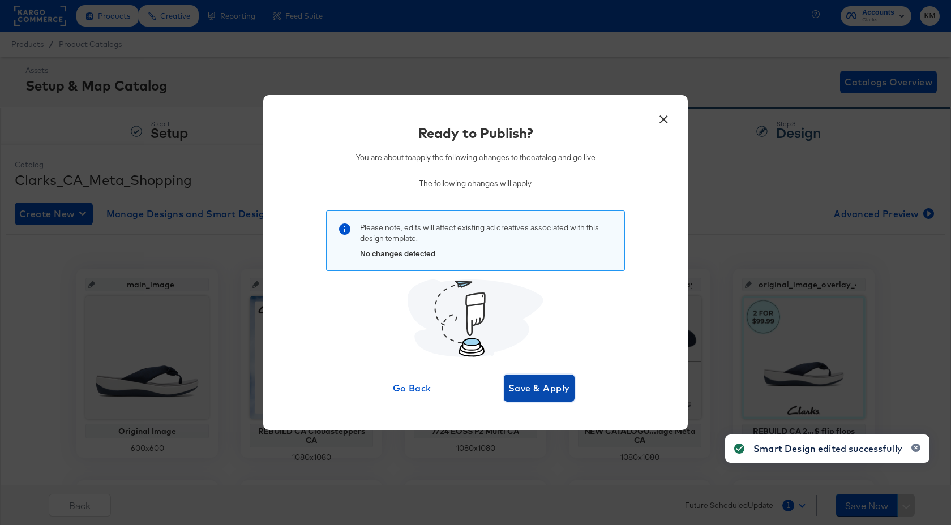
click at [538, 390] on span "Save & Apply" at bounding box center [539, 388] width 62 height 16
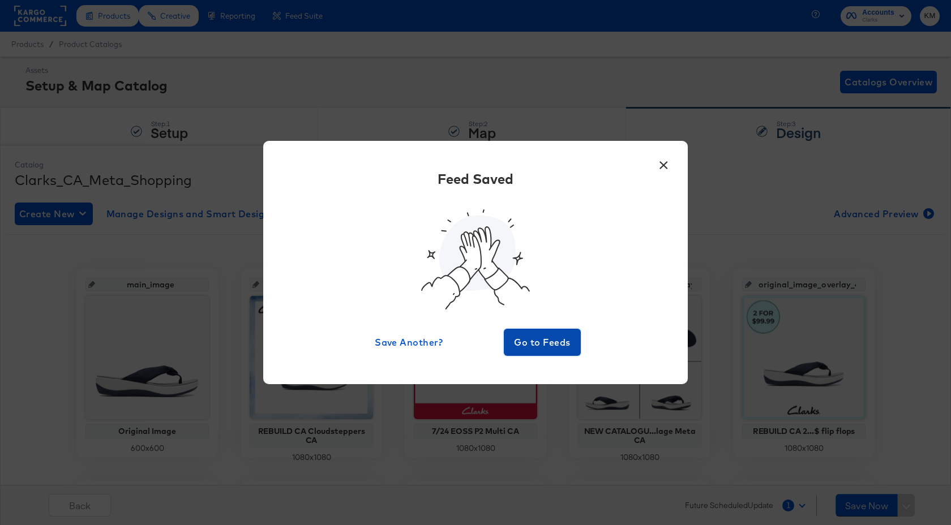
click at [551, 345] on span "Go to Feeds" at bounding box center [542, 342] width 68 height 16
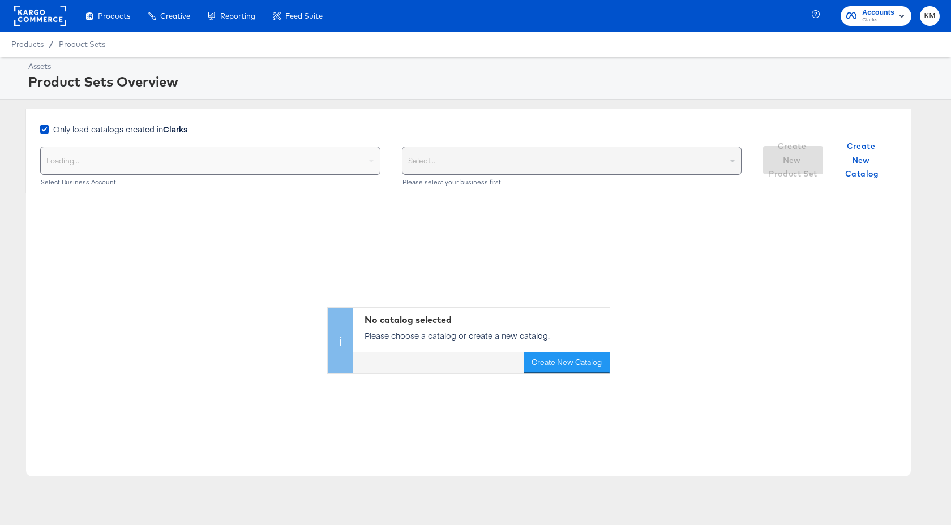
scroll to position [67, 0]
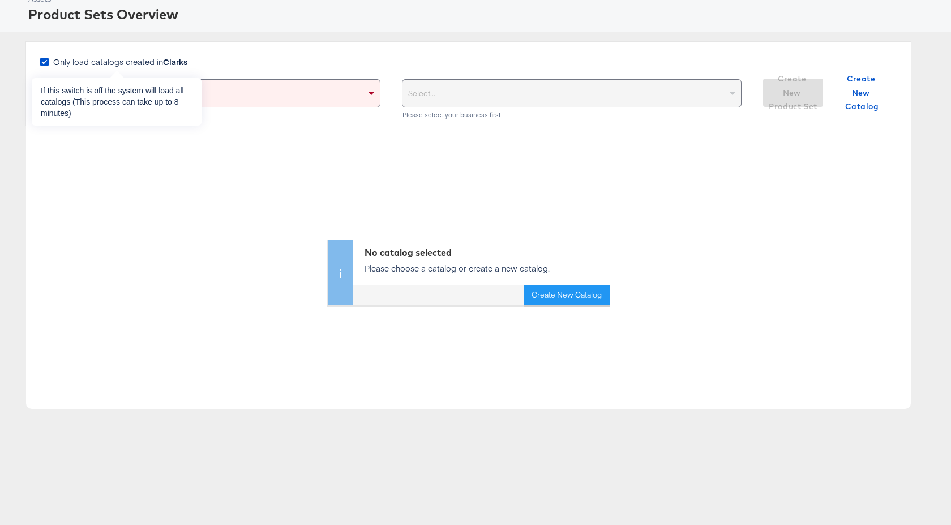
click at [139, 59] on span "Only load catalogs created in Clarks" at bounding box center [120, 61] width 134 height 11
click at [0, 0] on input "Only load catalogs created in Clarks" at bounding box center [0, 0] width 0 height 0
click at [221, 101] on div "Select your business" at bounding box center [210, 93] width 339 height 27
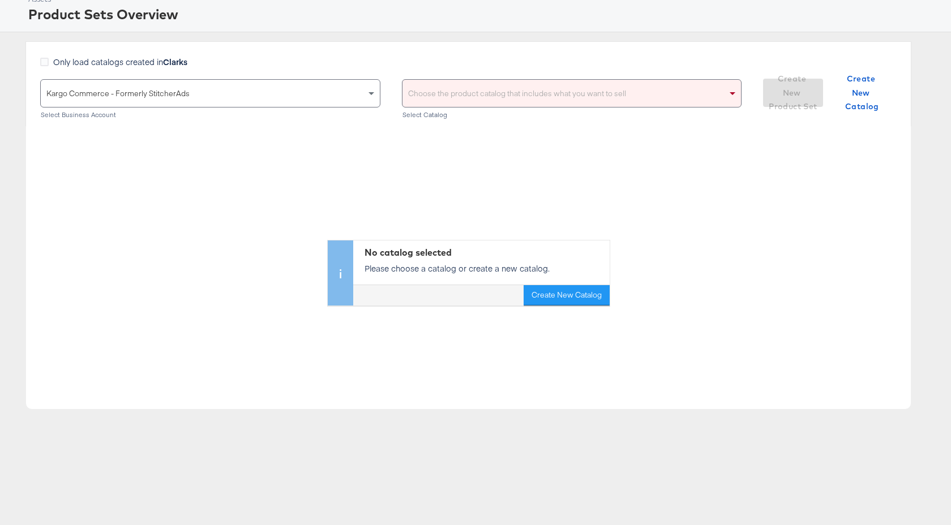
click at [478, 98] on div "Choose the product catalog that includes what you want to sell" at bounding box center [571, 93] width 339 height 27
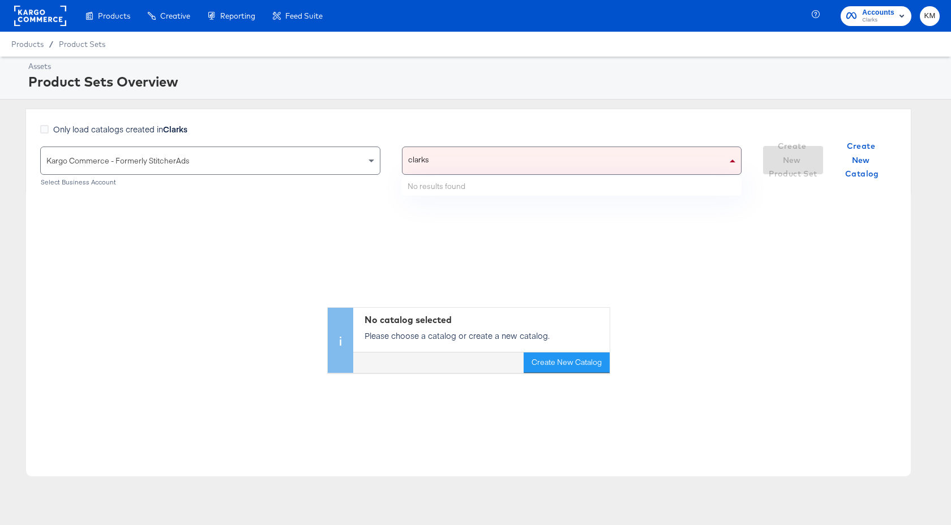
type input "clarks"
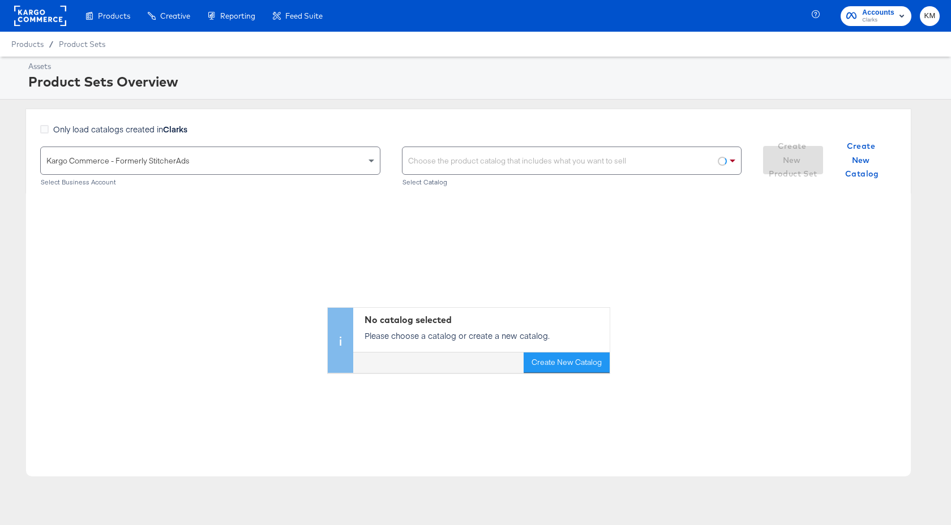
click at [467, 154] on div "Choose the product catalog that includes what you want to sell" at bounding box center [571, 160] width 339 height 27
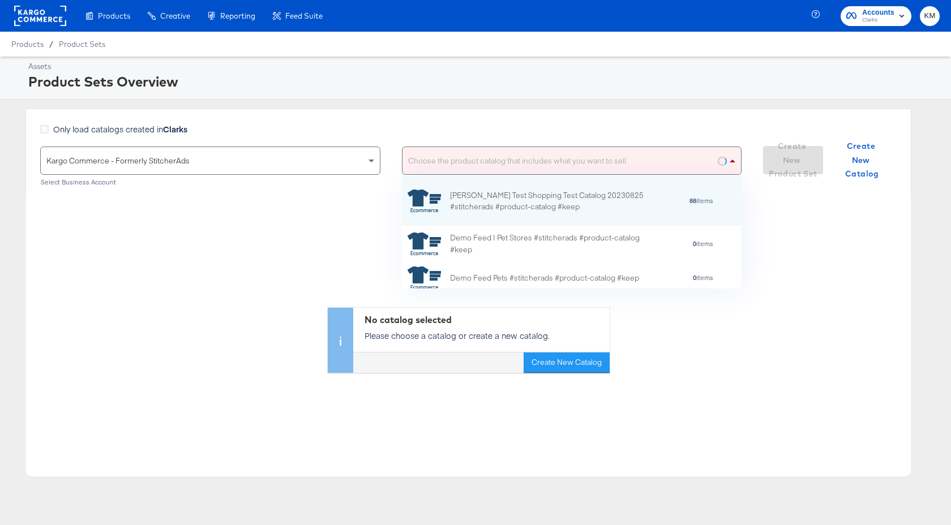
scroll to position [112, 340]
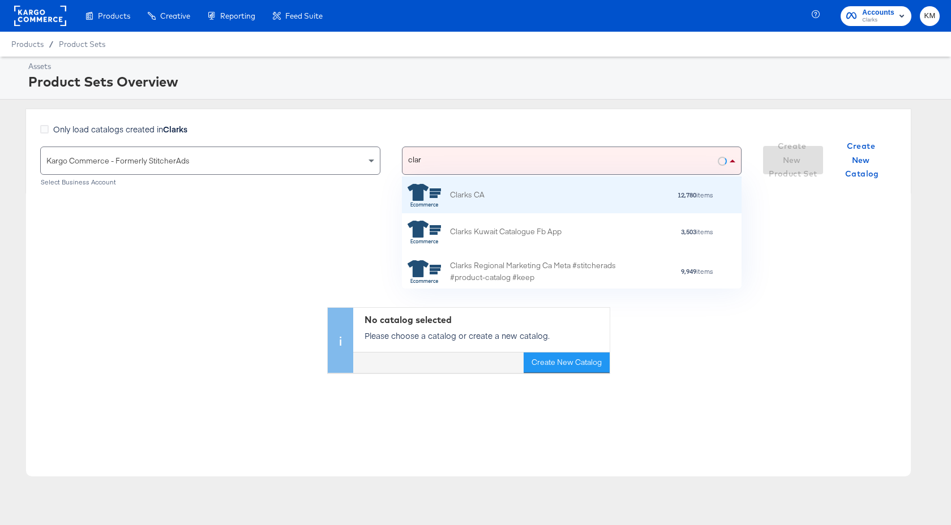
type input "[PERSON_NAME]"
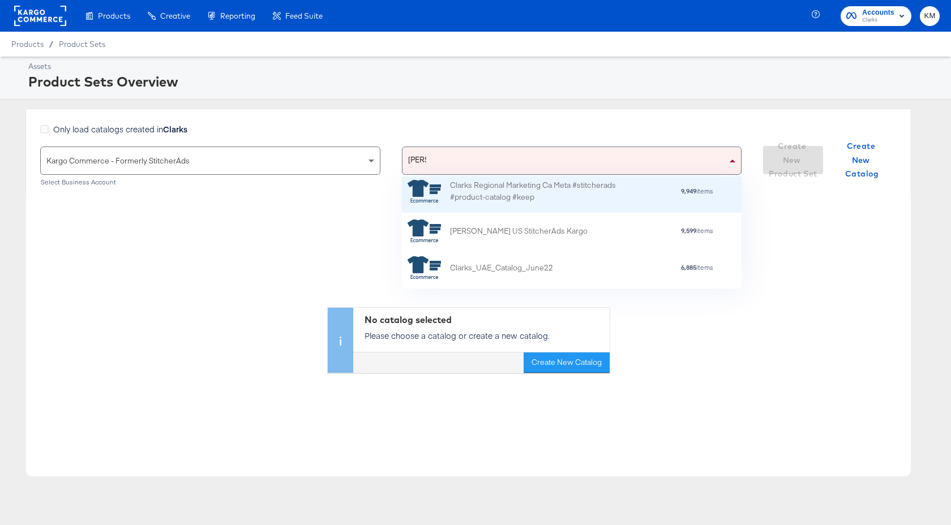
scroll to position [92, 0]
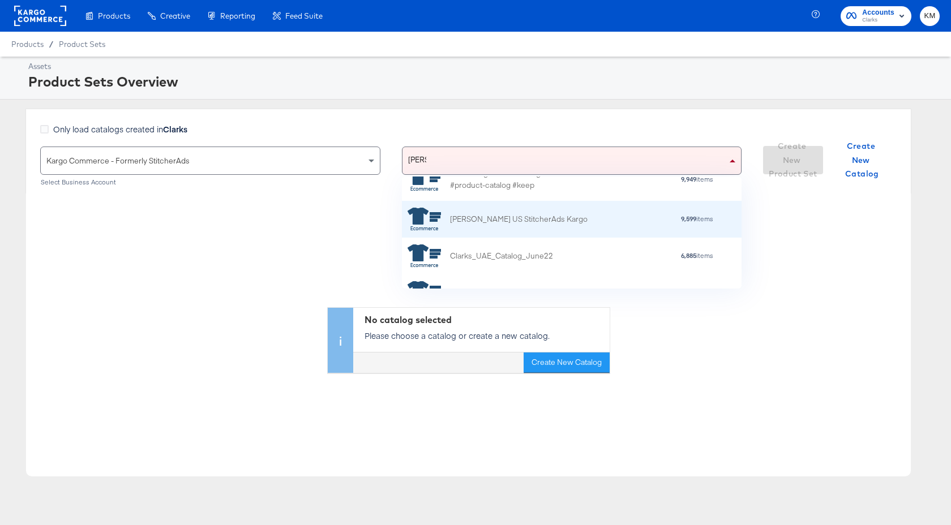
click at [532, 226] on div "[PERSON_NAME] US StitcherAds Kargo" at bounding box center [497, 219] width 180 height 23
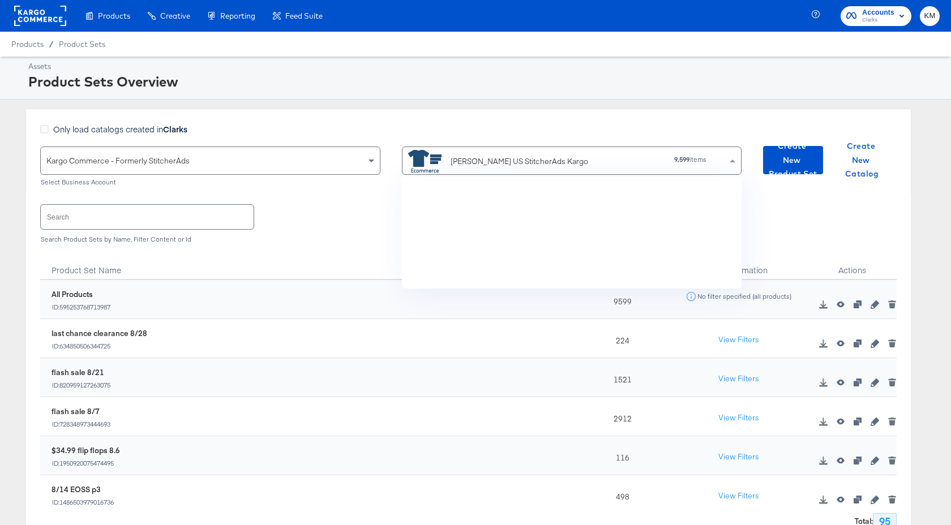
scroll to position [3439, 0]
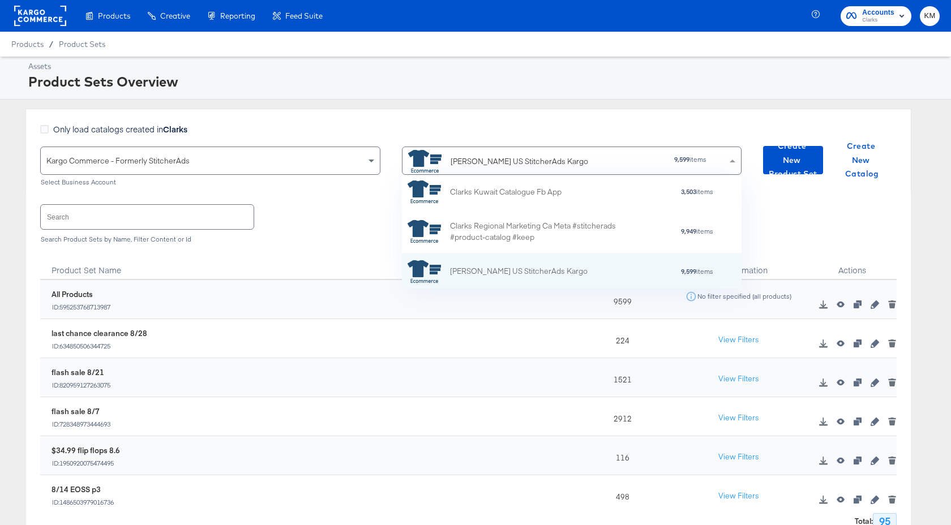
click at [325, 247] on div "Search Search Product Sets by Name, Filter Content or Id" at bounding box center [468, 223] width 856 height 58
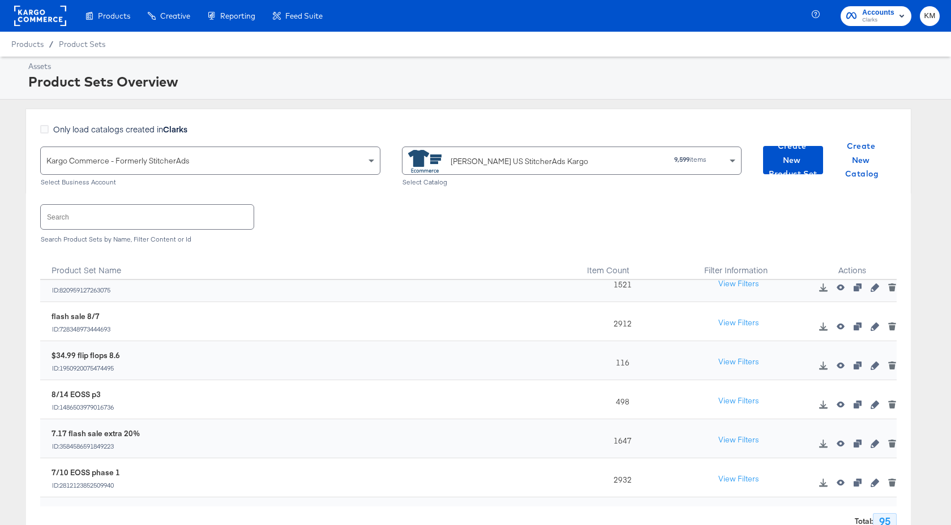
scroll to position [97, 0]
click at [878, 402] on icon "button" at bounding box center [874, 402] width 8 height 8
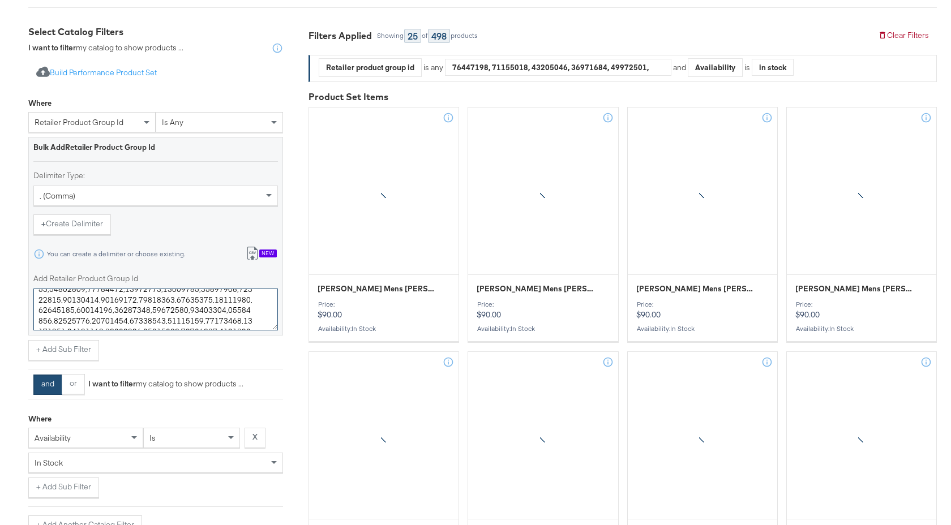
scroll to position [231, 0]
drag, startPoint x: 39, startPoint y: 301, endPoint x: 239, endPoint y: 363, distance: 209.8
click at [239, 363] on div "Where retailer product group id is any Bulk Add Retailer Product Group Id Delim…" at bounding box center [155, 313] width 255 height 443
